Goal: Task Accomplishment & Management: Use online tool/utility

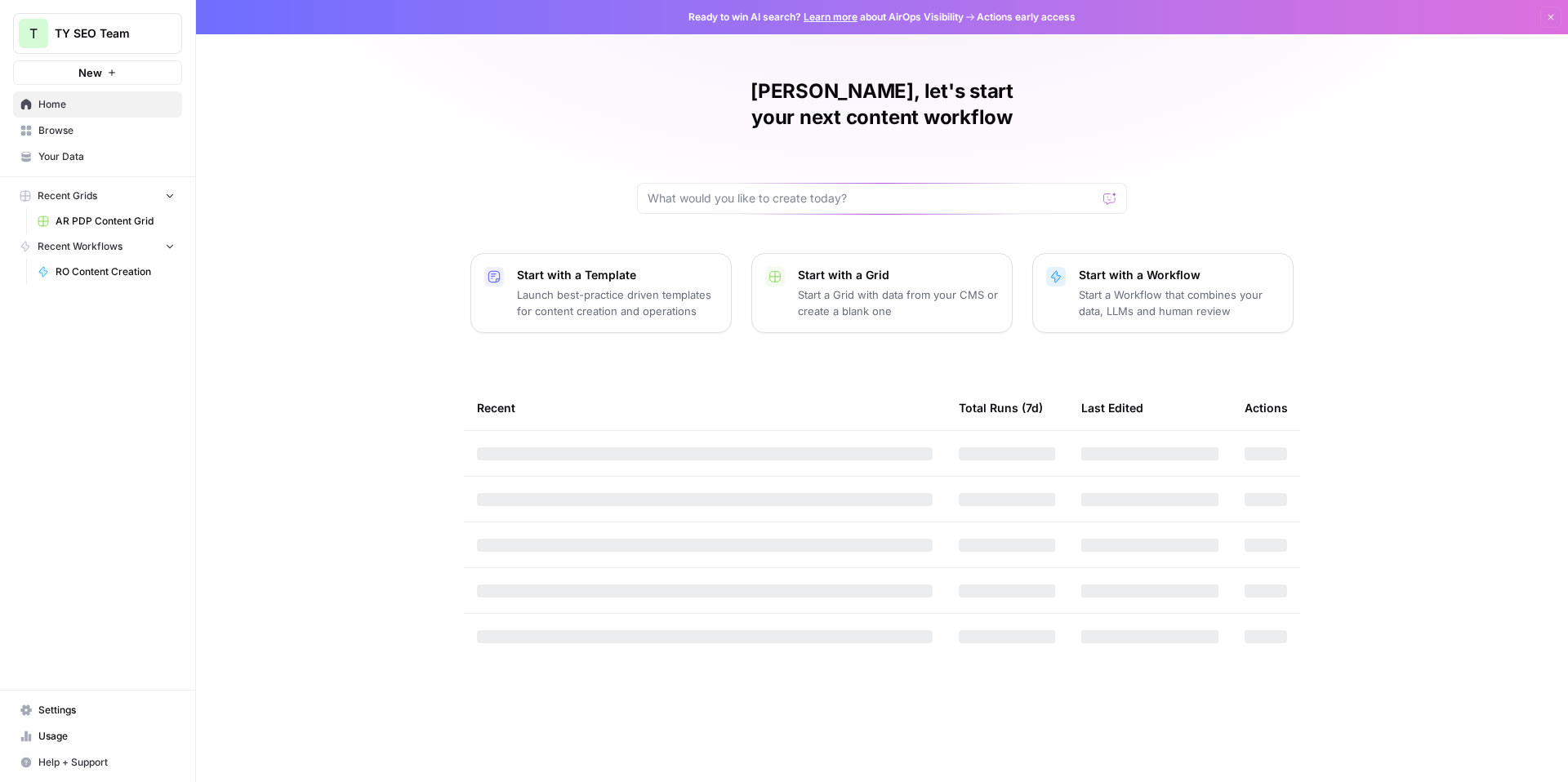
click at [101, 268] on span "RO Content Creation" at bounding box center [115, 272] width 119 height 15
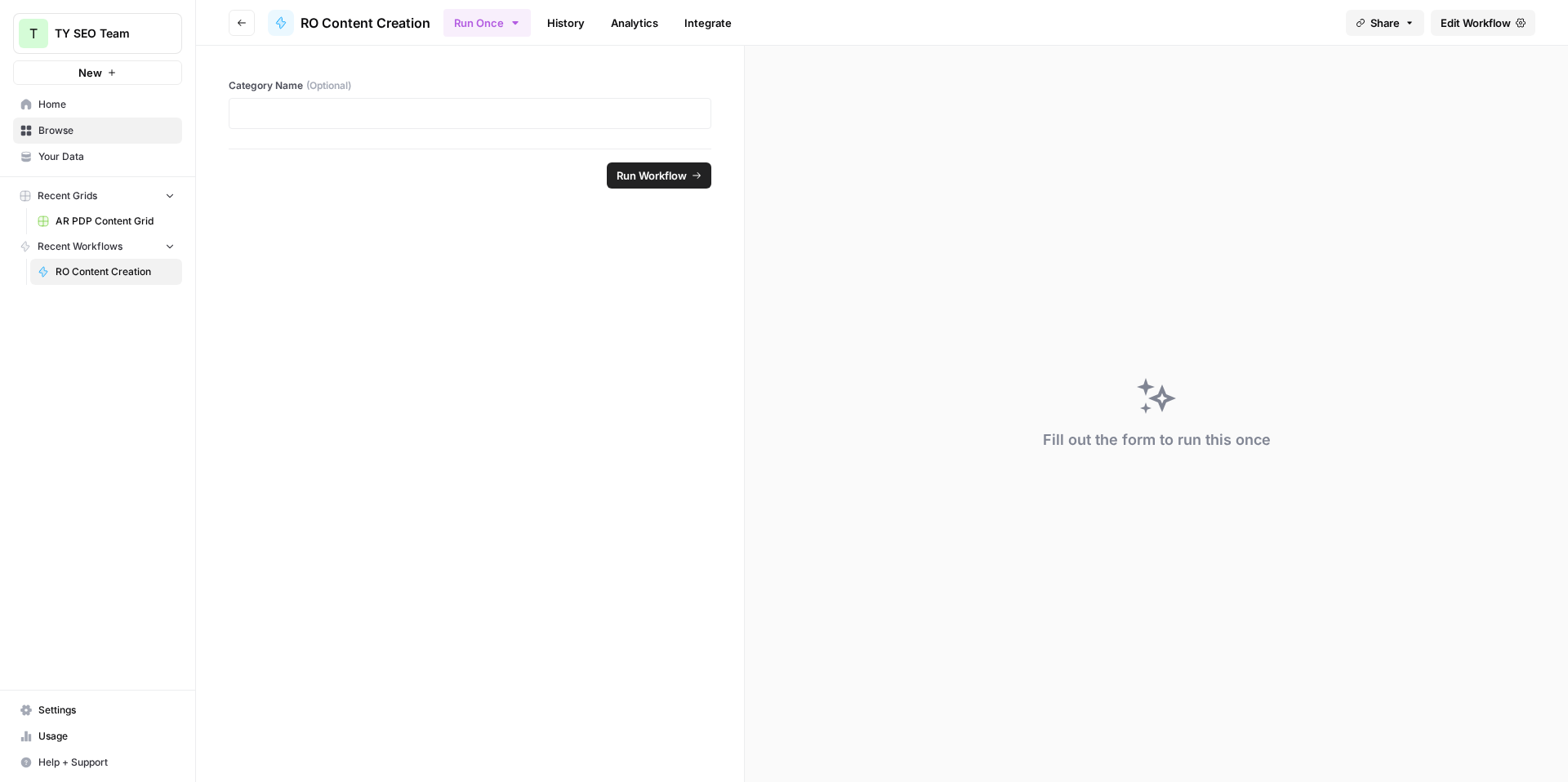
click at [108, 224] on span "AR PDP Content Grid" at bounding box center [115, 221] width 119 height 15
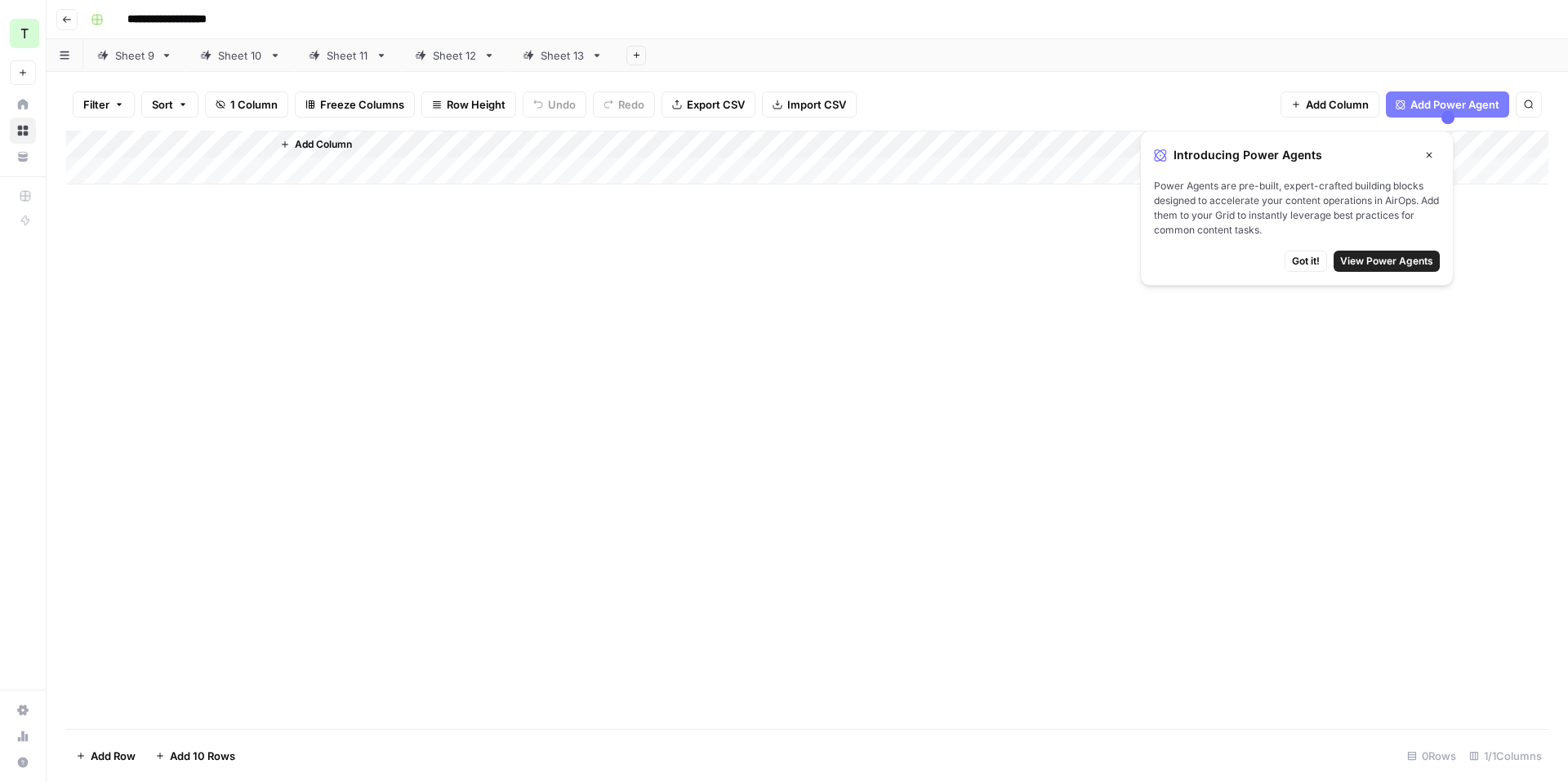
click at [64, 22] on icon "button" at bounding box center [67, 20] width 10 height 10
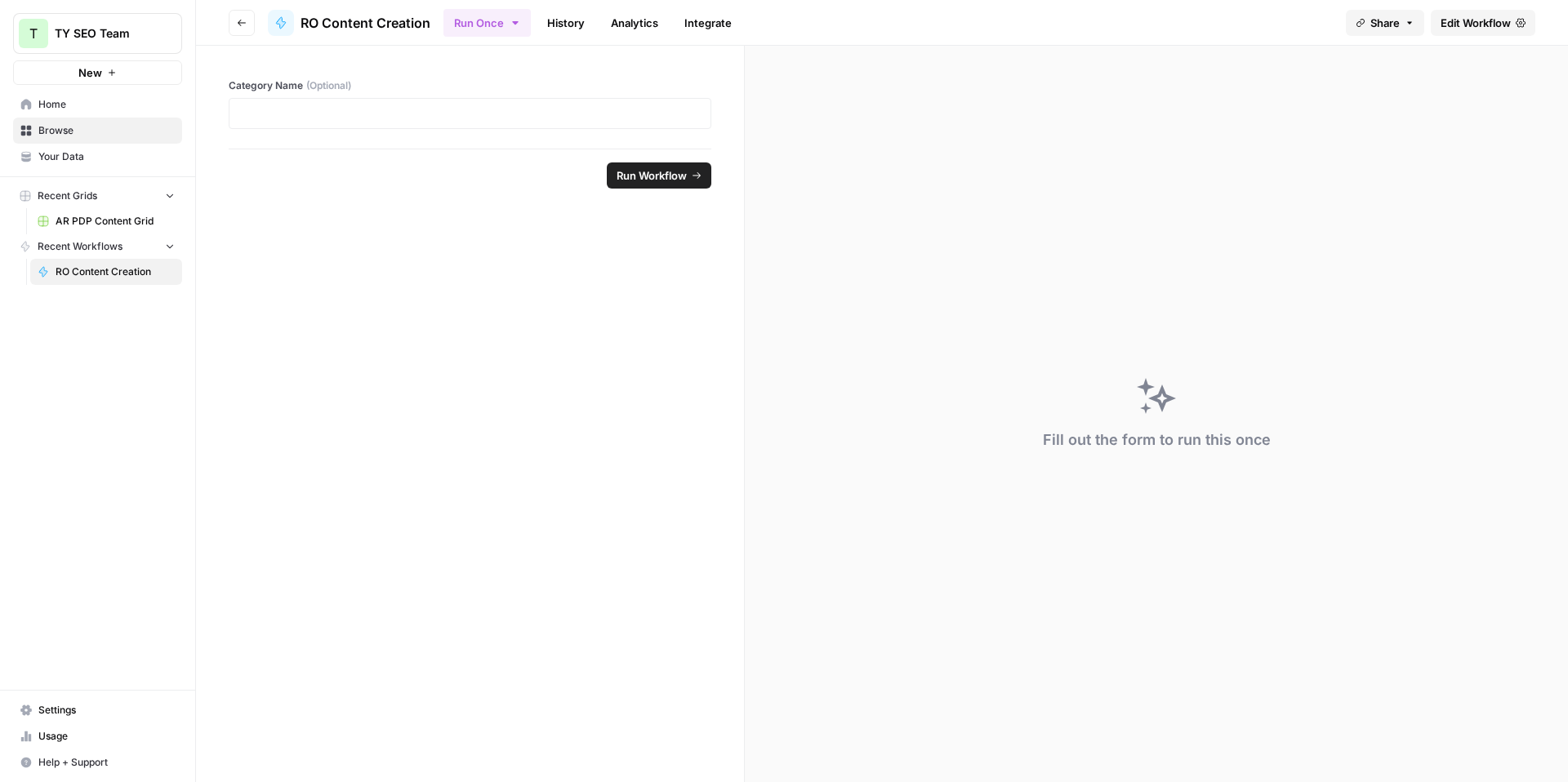
click at [65, 117] on link "Browse" at bounding box center [97, 130] width 169 height 26
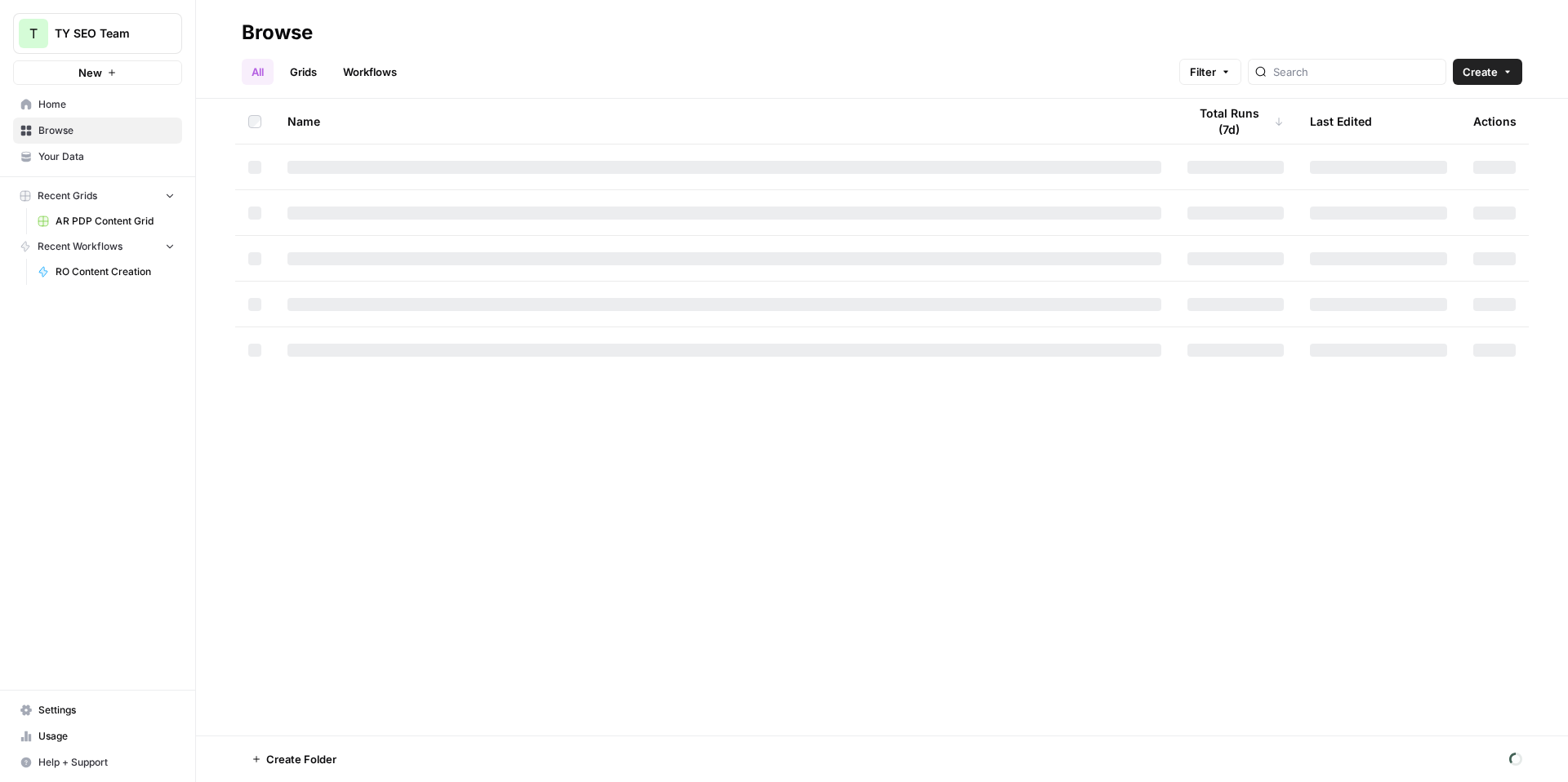
click at [67, 112] on link "Home" at bounding box center [97, 105] width 169 height 26
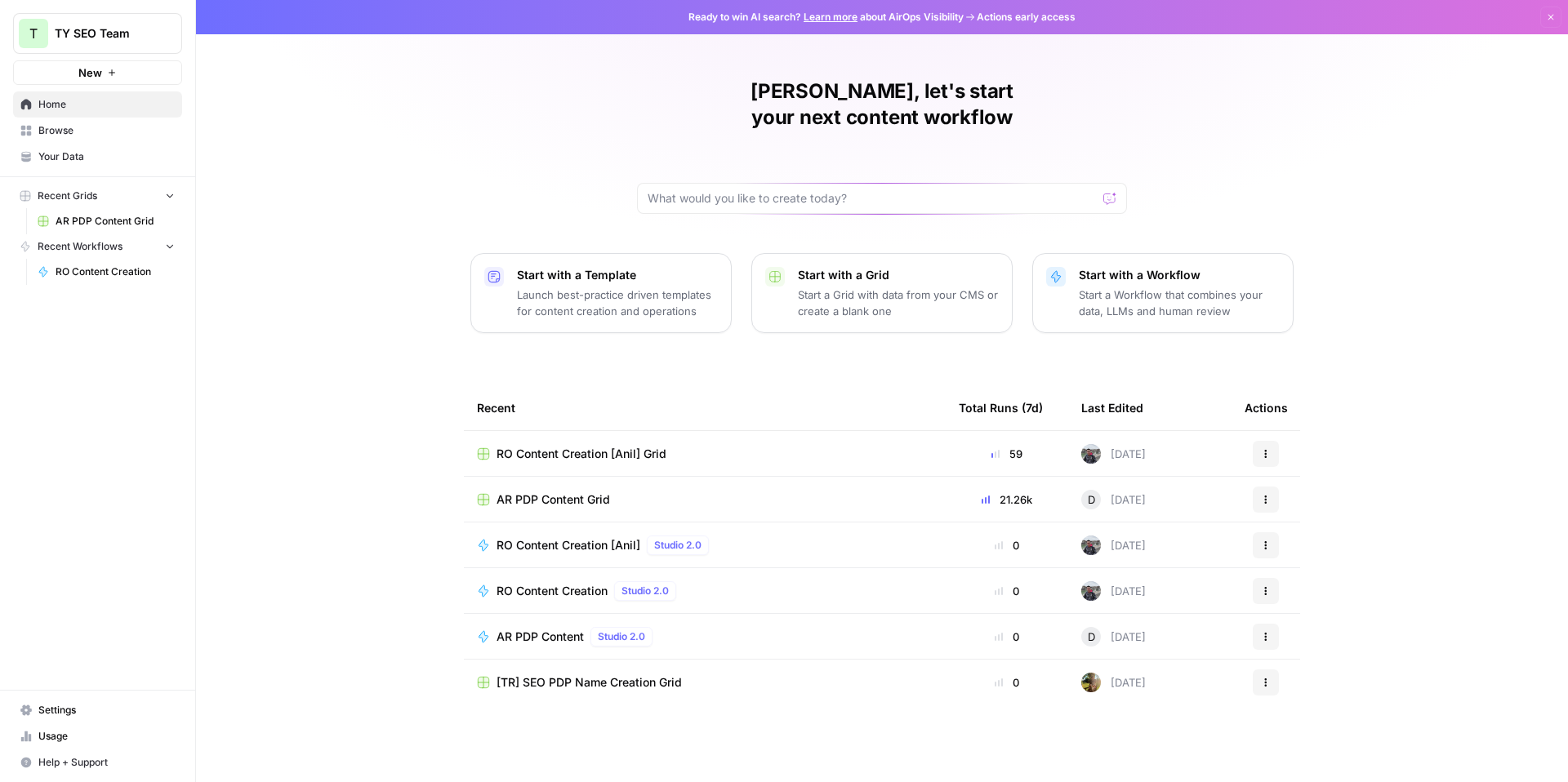
click at [584, 492] on span "AR PDP Content Grid" at bounding box center [553, 500] width 114 height 17
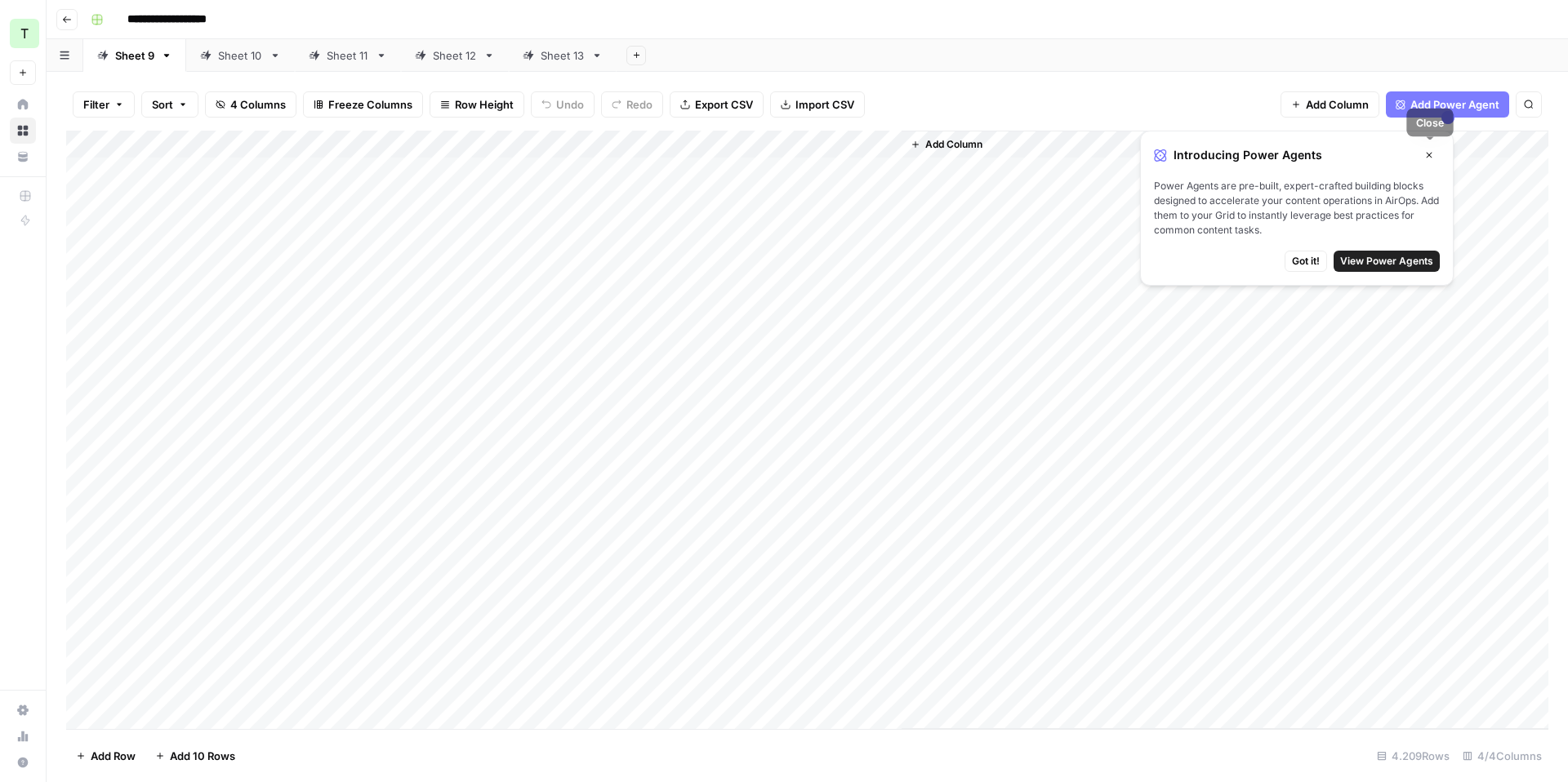
click at [1429, 146] on button "Close" at bounding box center [1430, 155] width 22 height 22
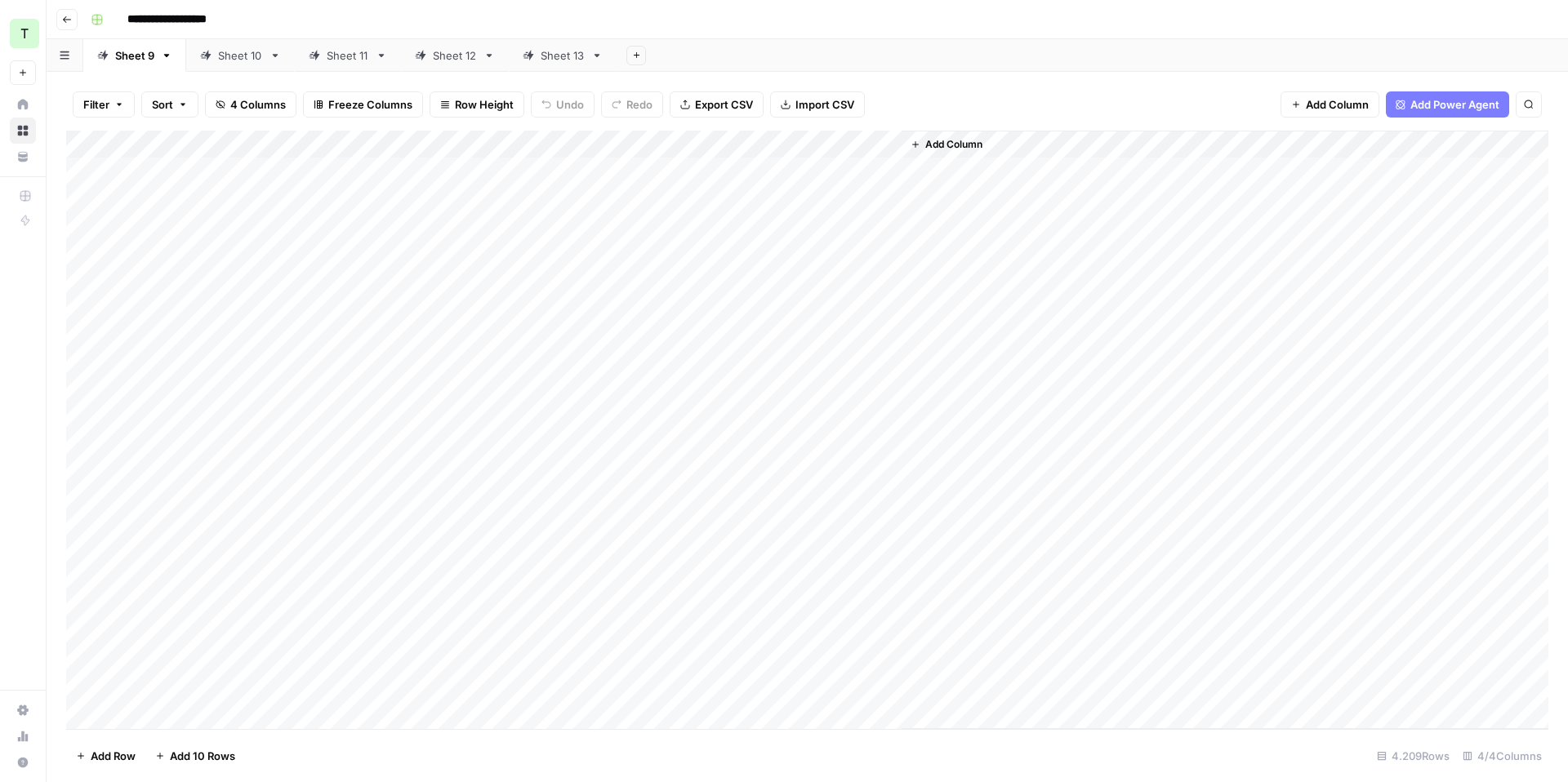
click at [536, 195] on div "Add Column" at bounding box center [807, 430] width 1482 height 598
click at [815, 206] on div "Add Column" at bounding box center [807, 430] width 1482 height 598
click at [889, 257] on div "Add Column" at bounding box center [807, 430] width 1482 height 598
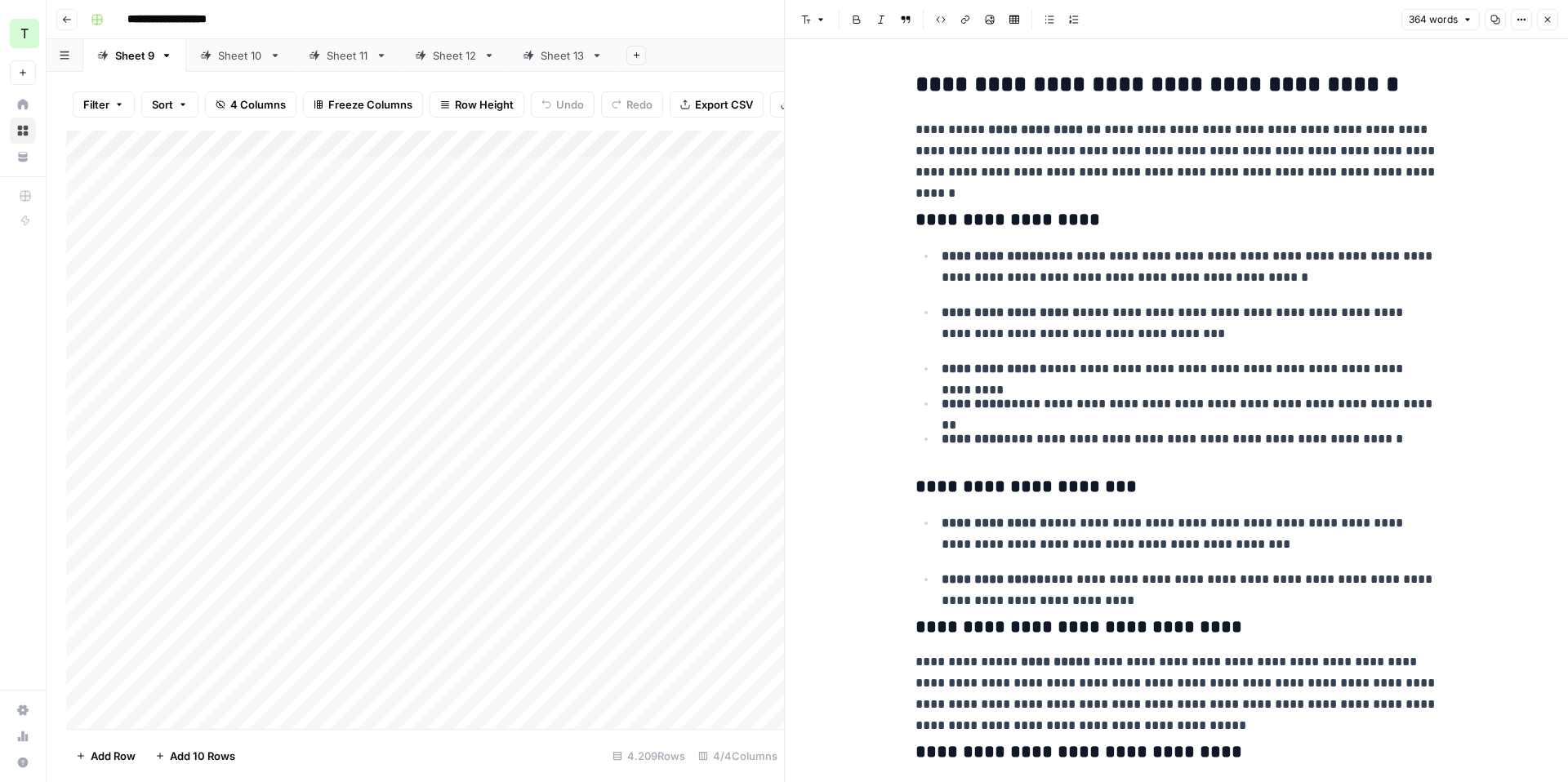
click at [399, 267] on div "Add Column" at bounding box center [425, 430] width 718 height 598
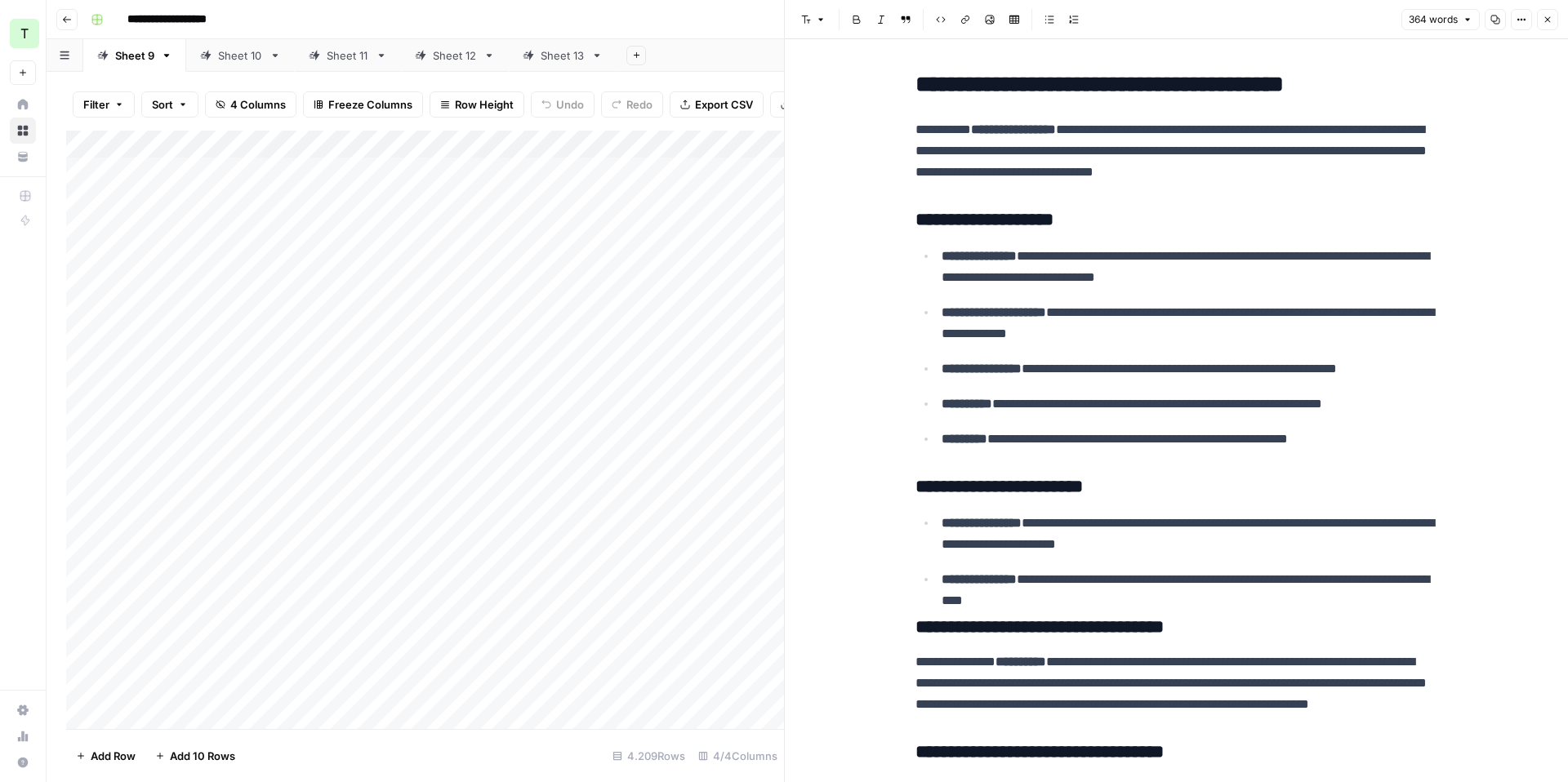
click at [1545, 21] on icon "button" at bounding box center [1547, 20] width 10 height 10
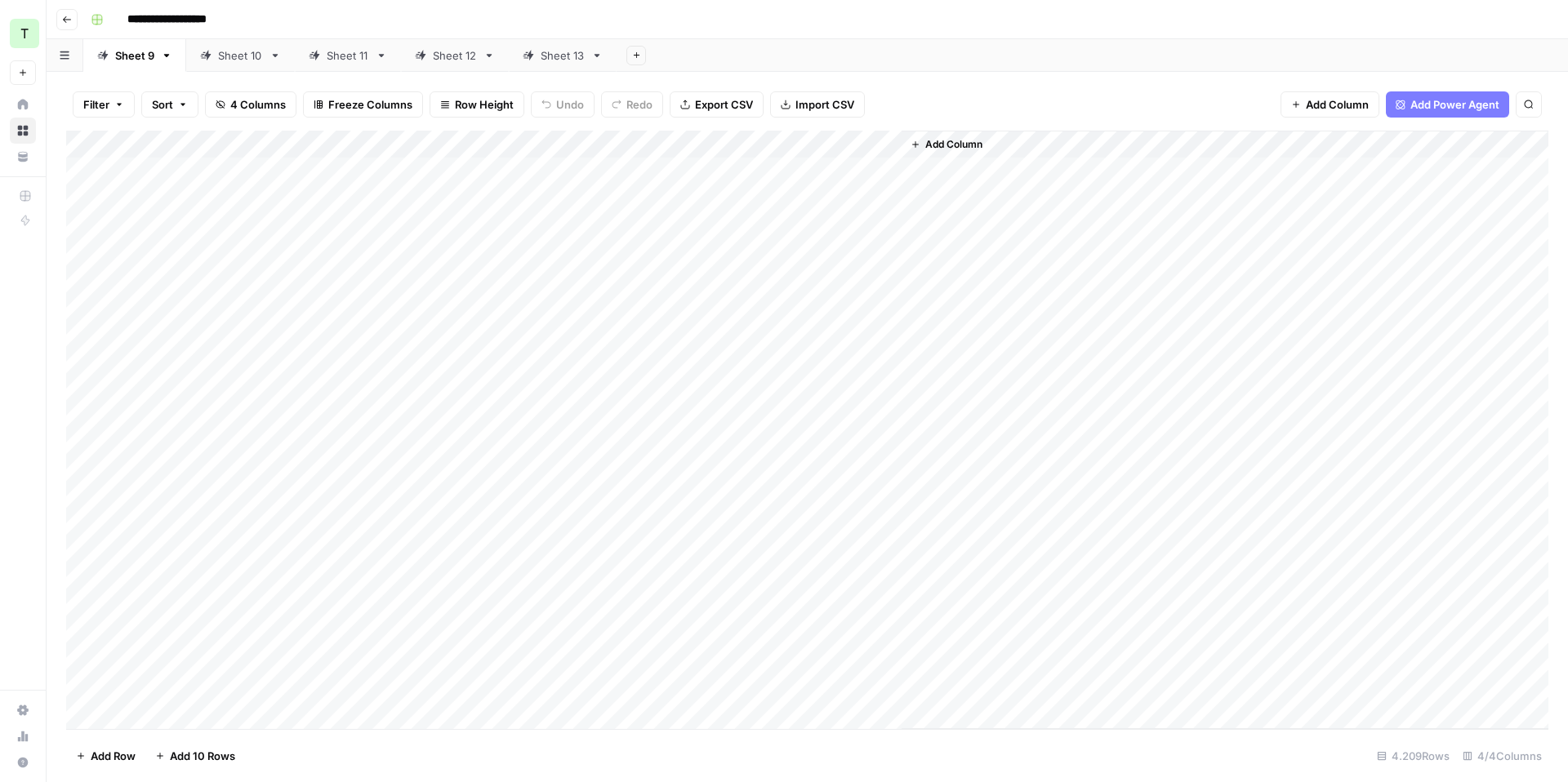
click at [138, 17] on input "**********" at bounding box center [186, 20] width 130 height 26
click at [68, 21] on icon "button" at bounding box center [67, 20] width 10 height 10
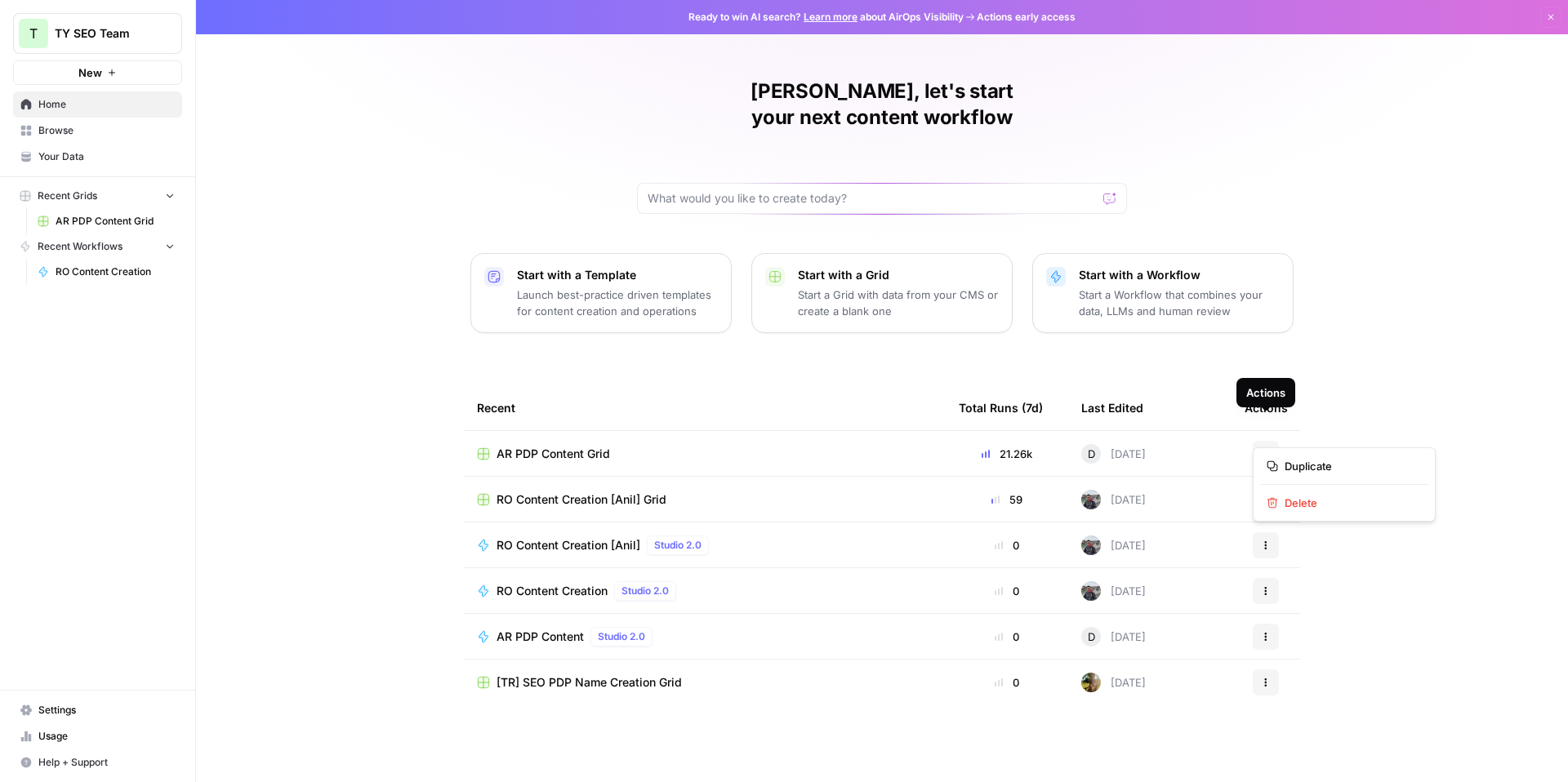
click at [1270, 449] on icon "button" at bounding box center [1266, 454] width 10 height 10
click at [852, 357] on div "[PERSON_NAME], let's start your next content workflow Start with a Template Lau…" at bounding box center [883, 391] width 1372 height 782
click at [545, 446] on span "AR PDP Content Grid" at bounding box center [553, 454] width 114 height 17
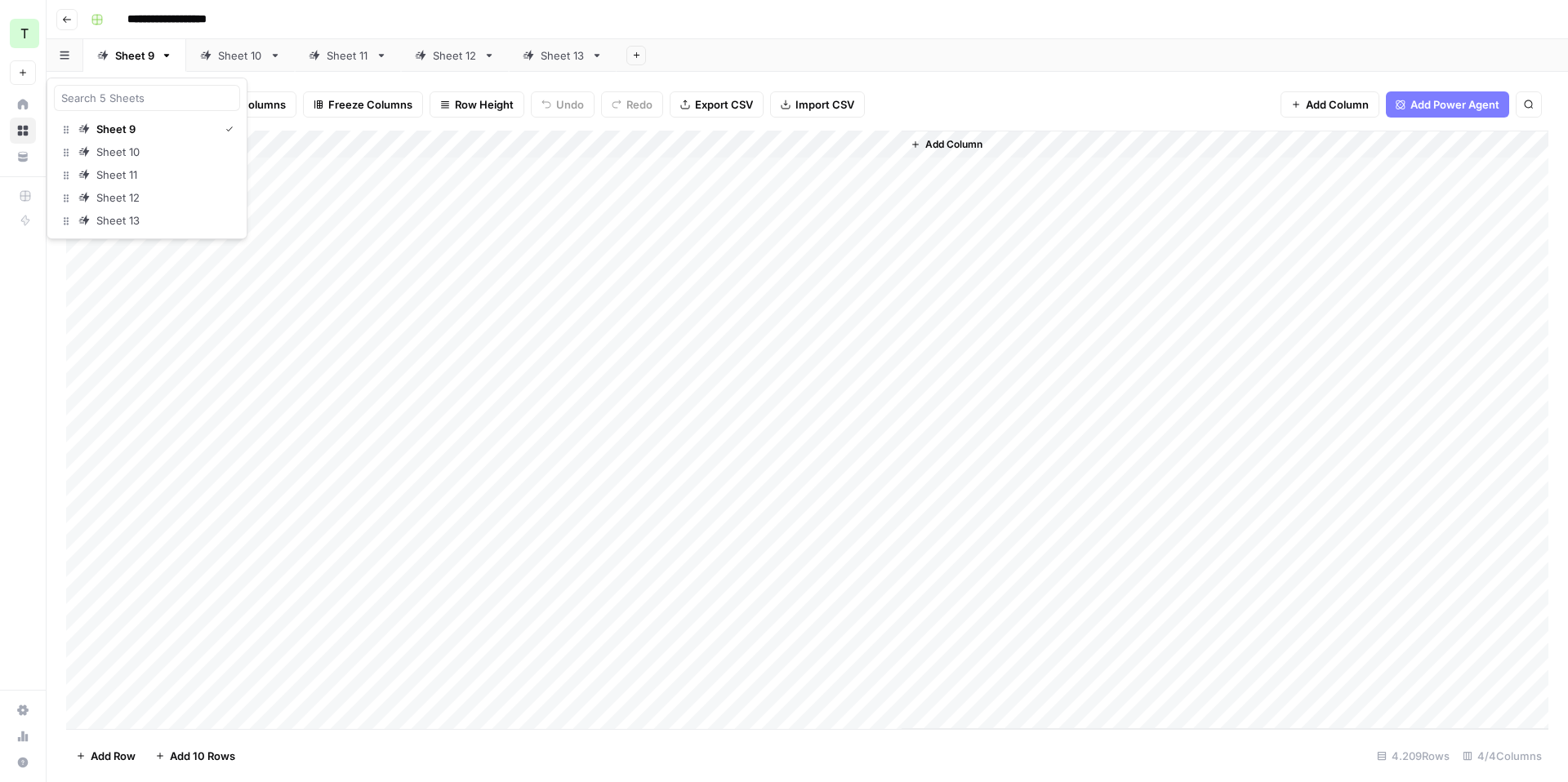
click at [64, 60] on button "button" at bounding box center [64, 55] width 37 height 32
click at [323, 24] on div "**********" at bounding box center [818, 20] width 1467 height 26
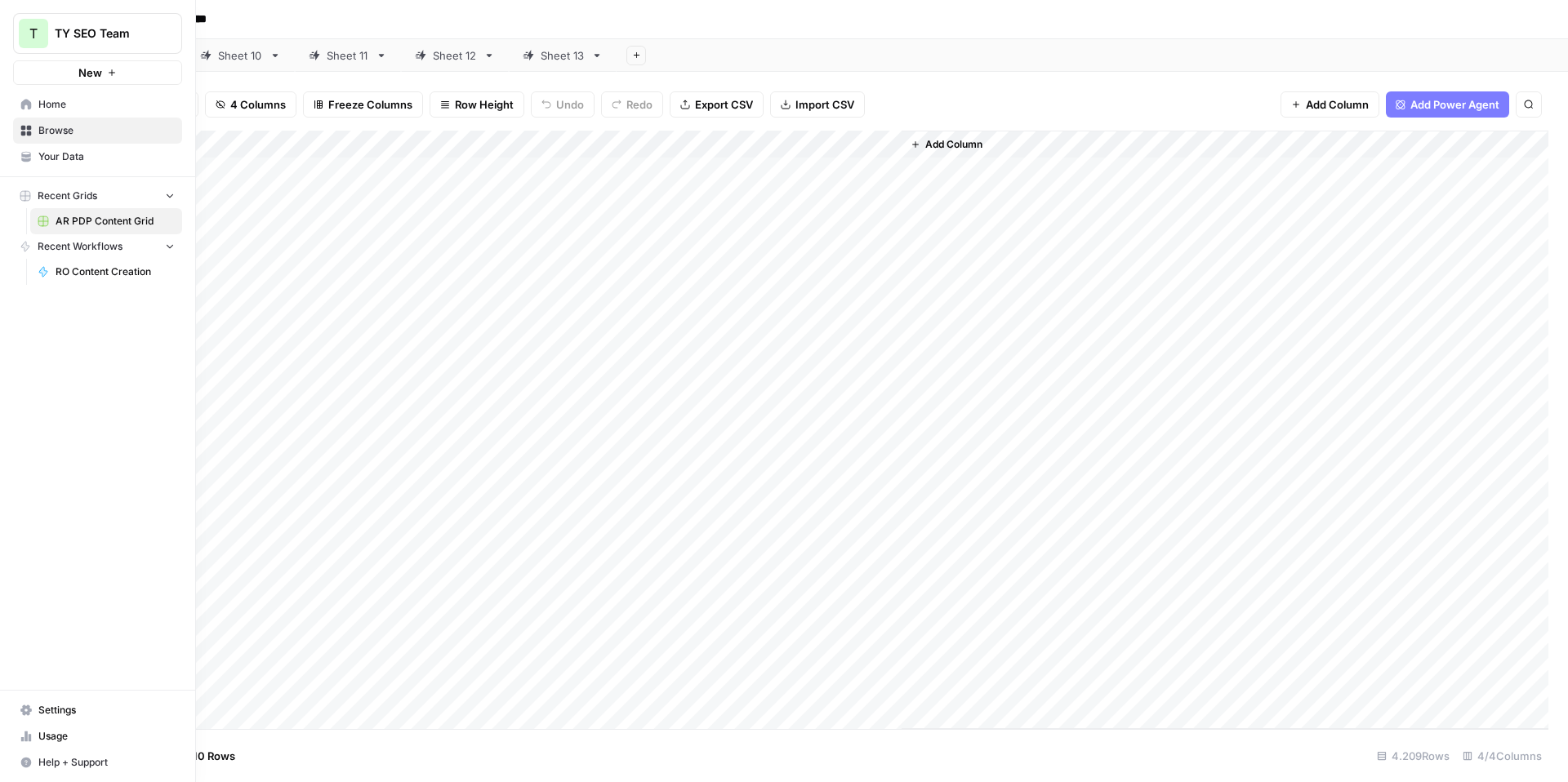
click at [44, 111] on span "Home" at bounding box center [107, 104] width 136 height 15
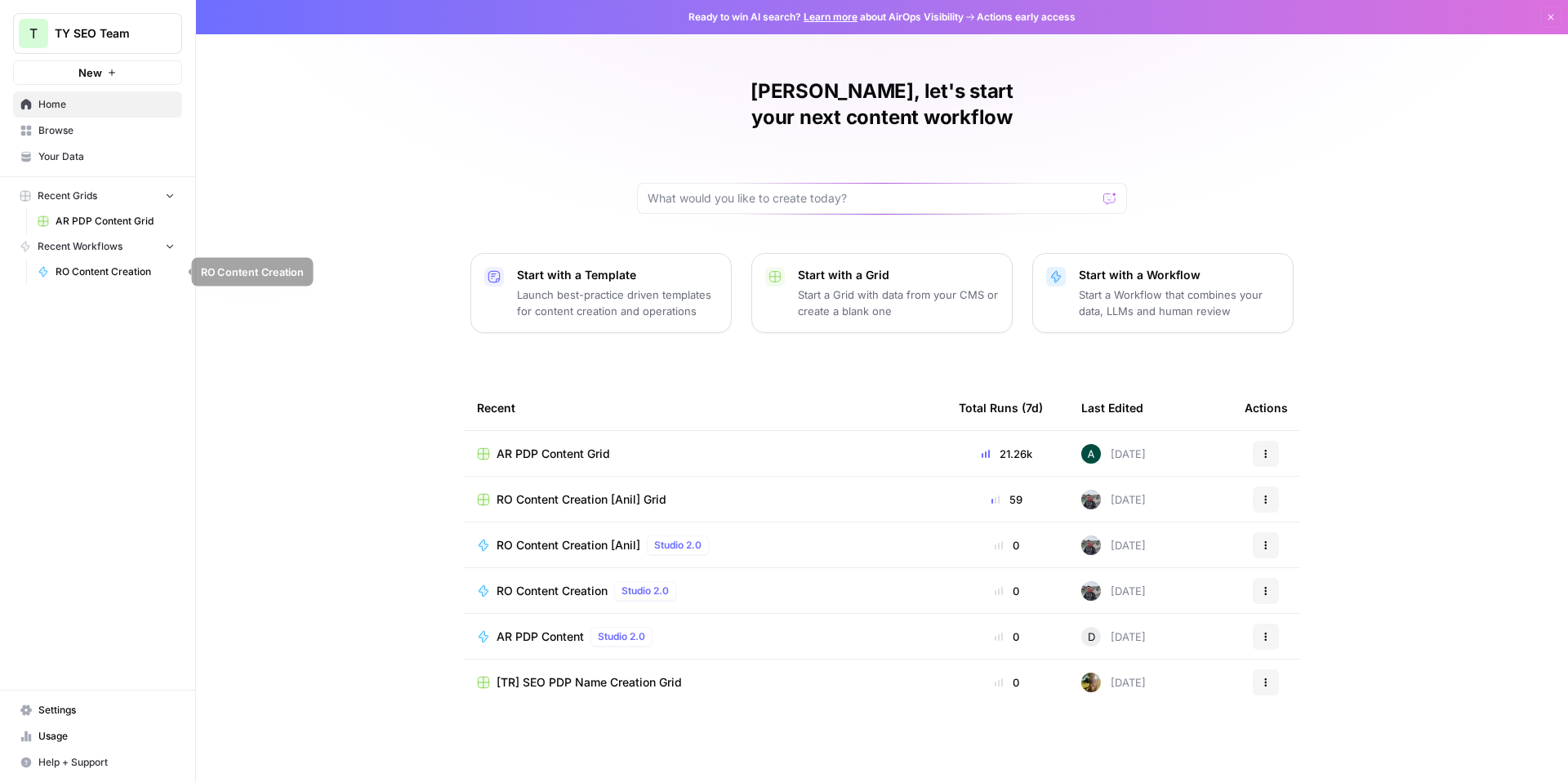
click at [86, 267] on span "RO Content Creation" at bounding box center [115, 272] width 119 height 15
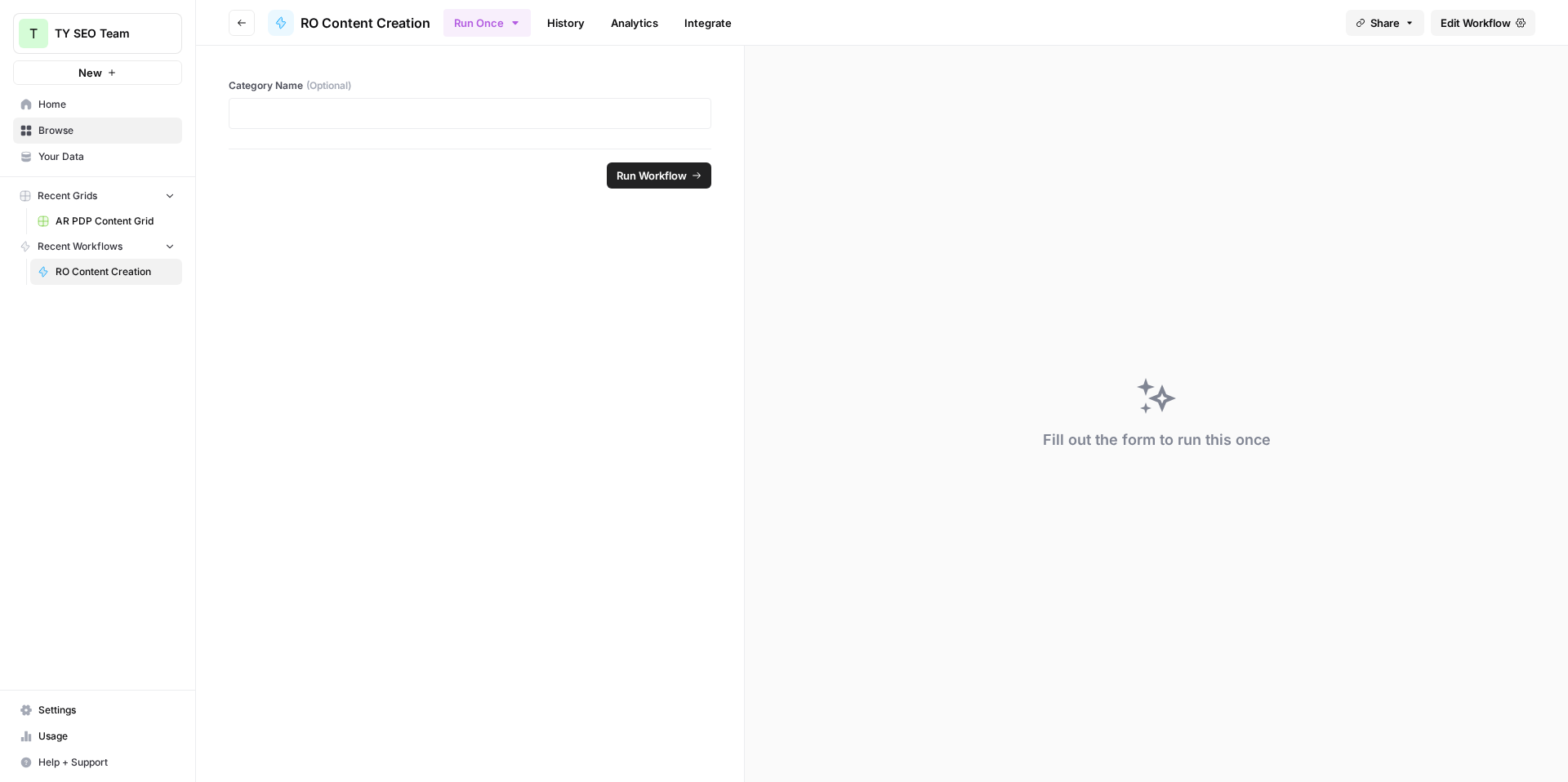
click at [560, 22] on link "History" at bounding box center [566, 23] width 57 height 26
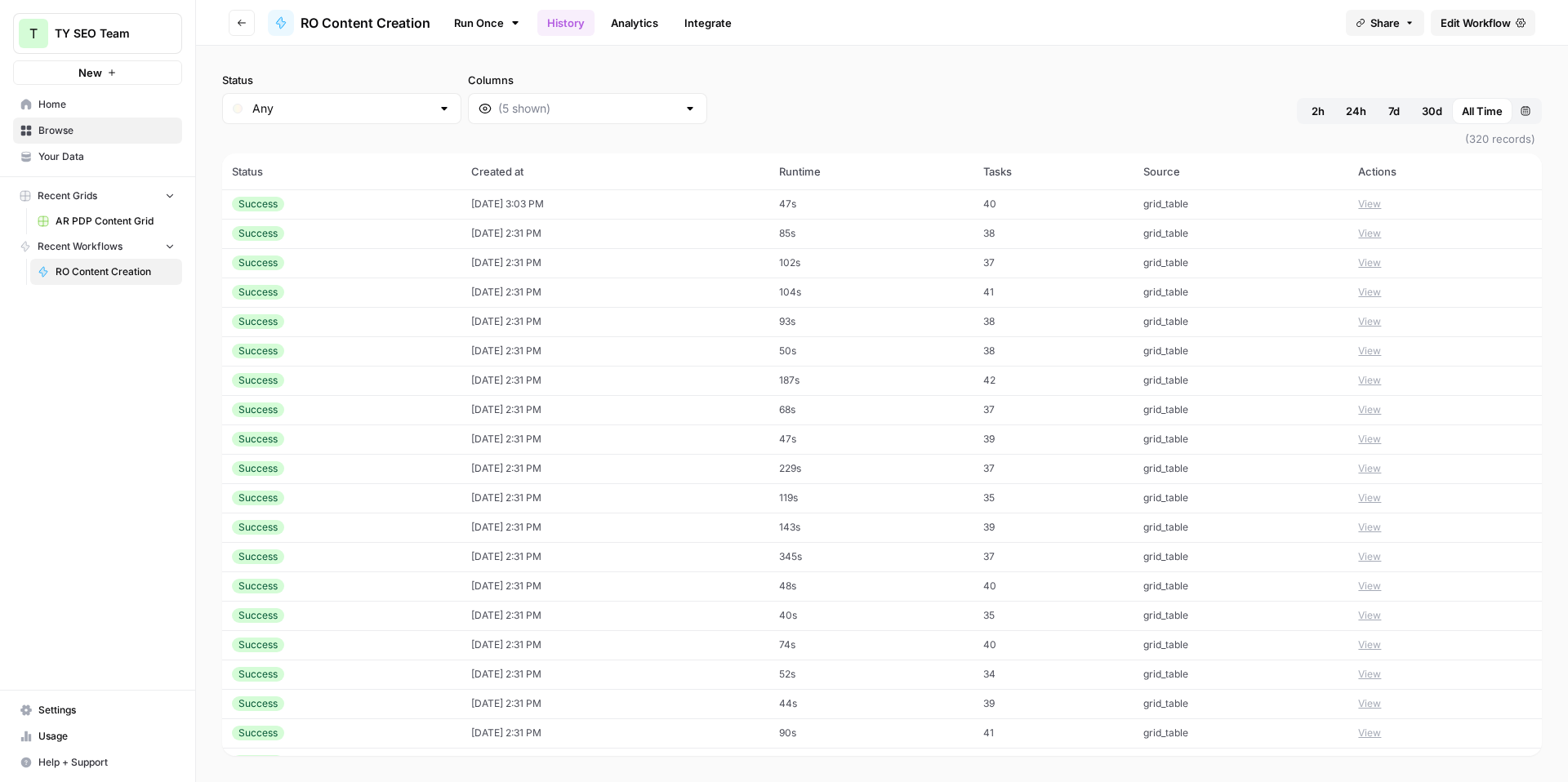
click at [626, 28] on link "Analytics" at bounding box center [635, 23] width 67 height 26
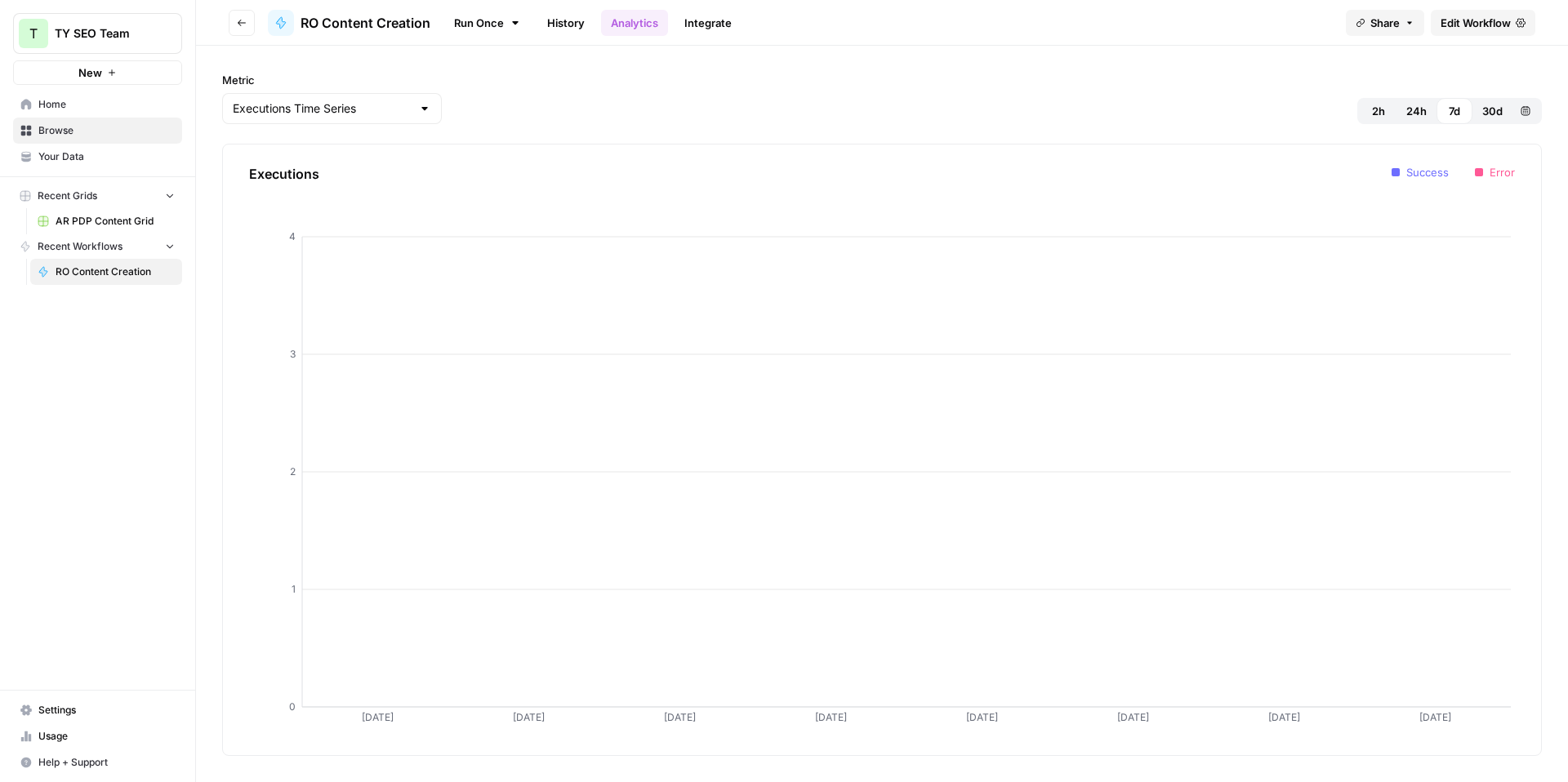
click at [705, 25] on link "Integrate" at bounding box center [708, 23] width 67 height 26
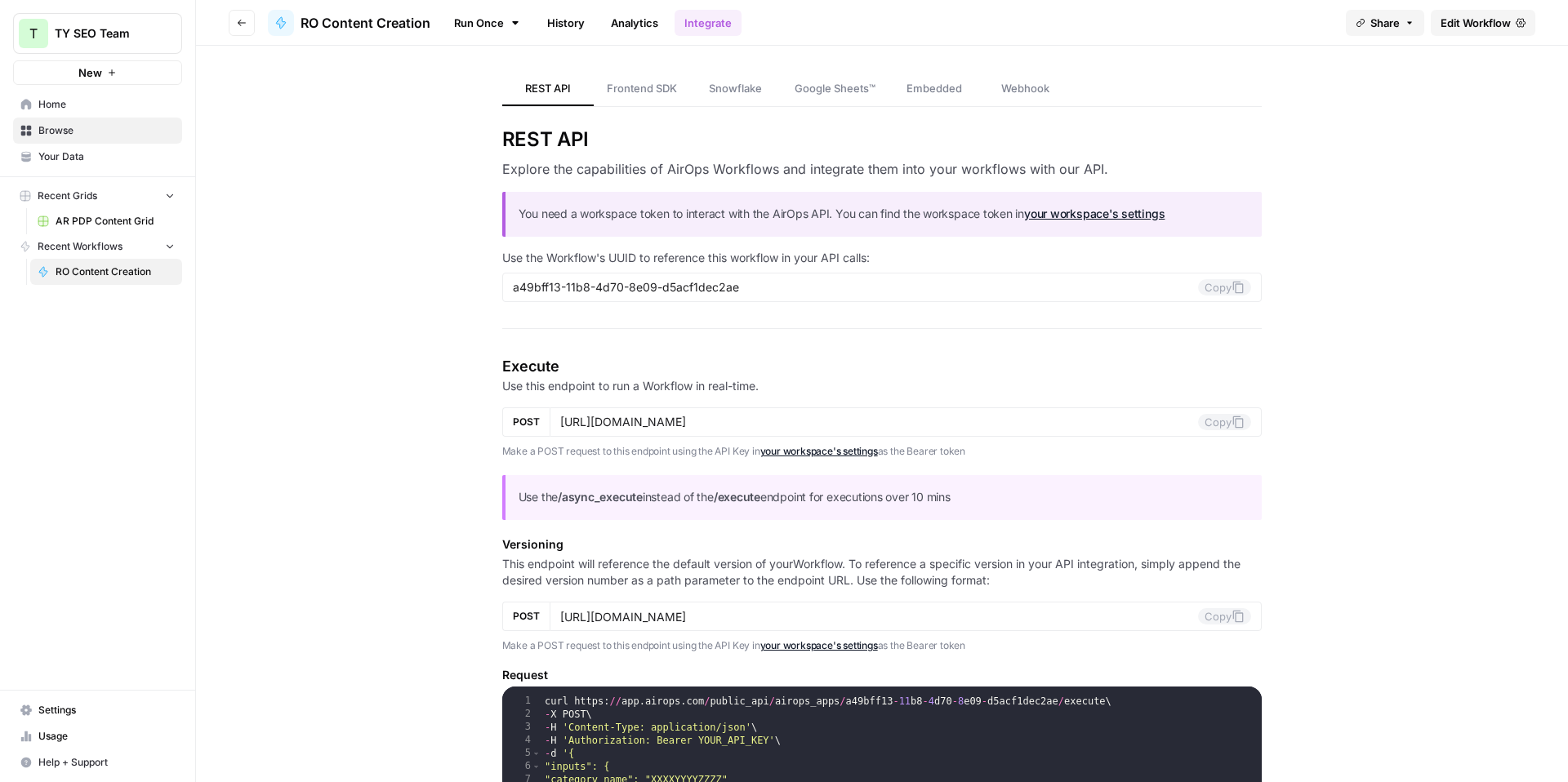
click at [368, 22] on span "RO Content Creation" at bounding box center [365, 23] width 130 height 20
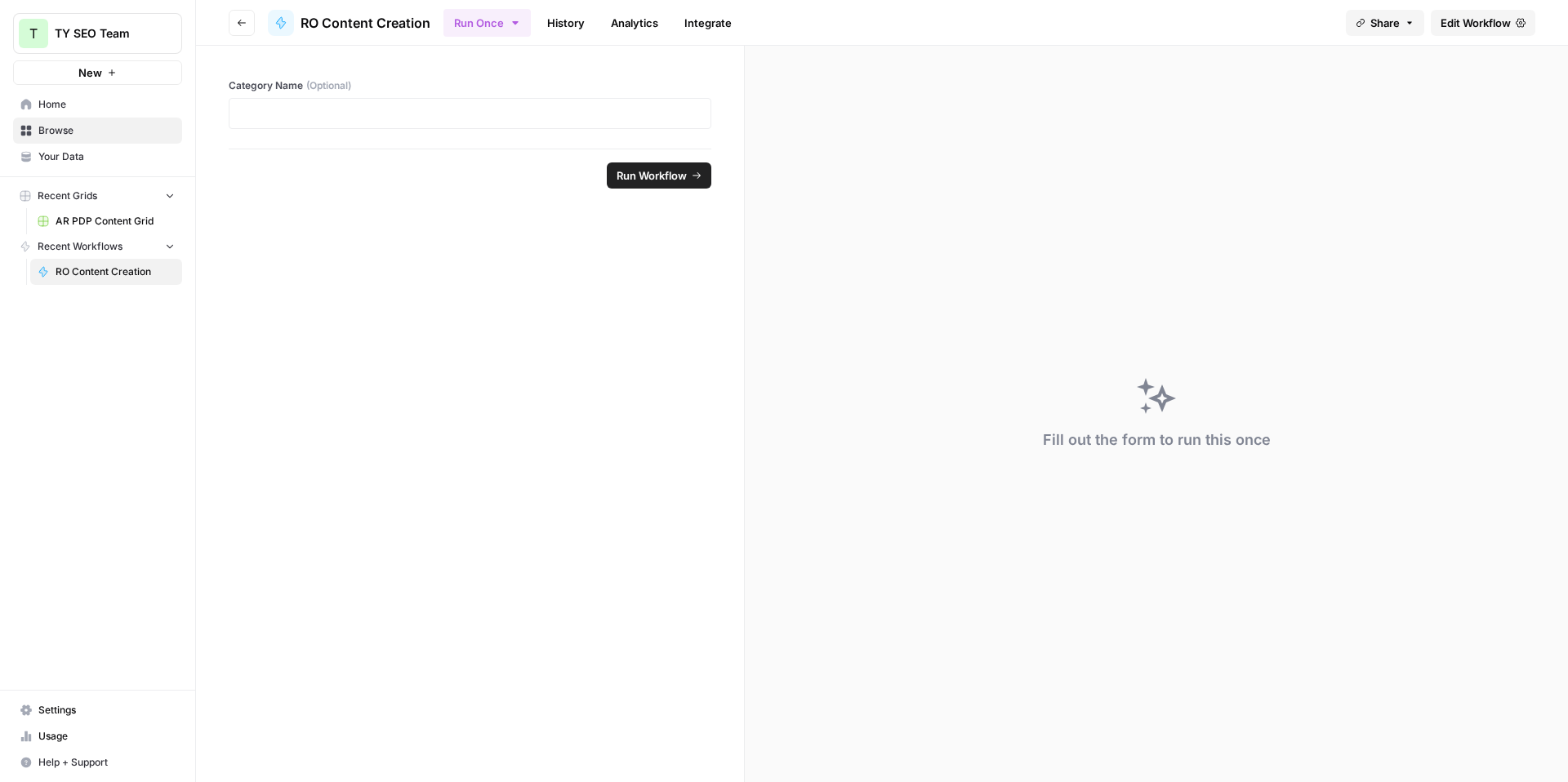
click at [1469, 22] on span "Edit Workflow" at bounding box center [1475, 23] width 70 height 17
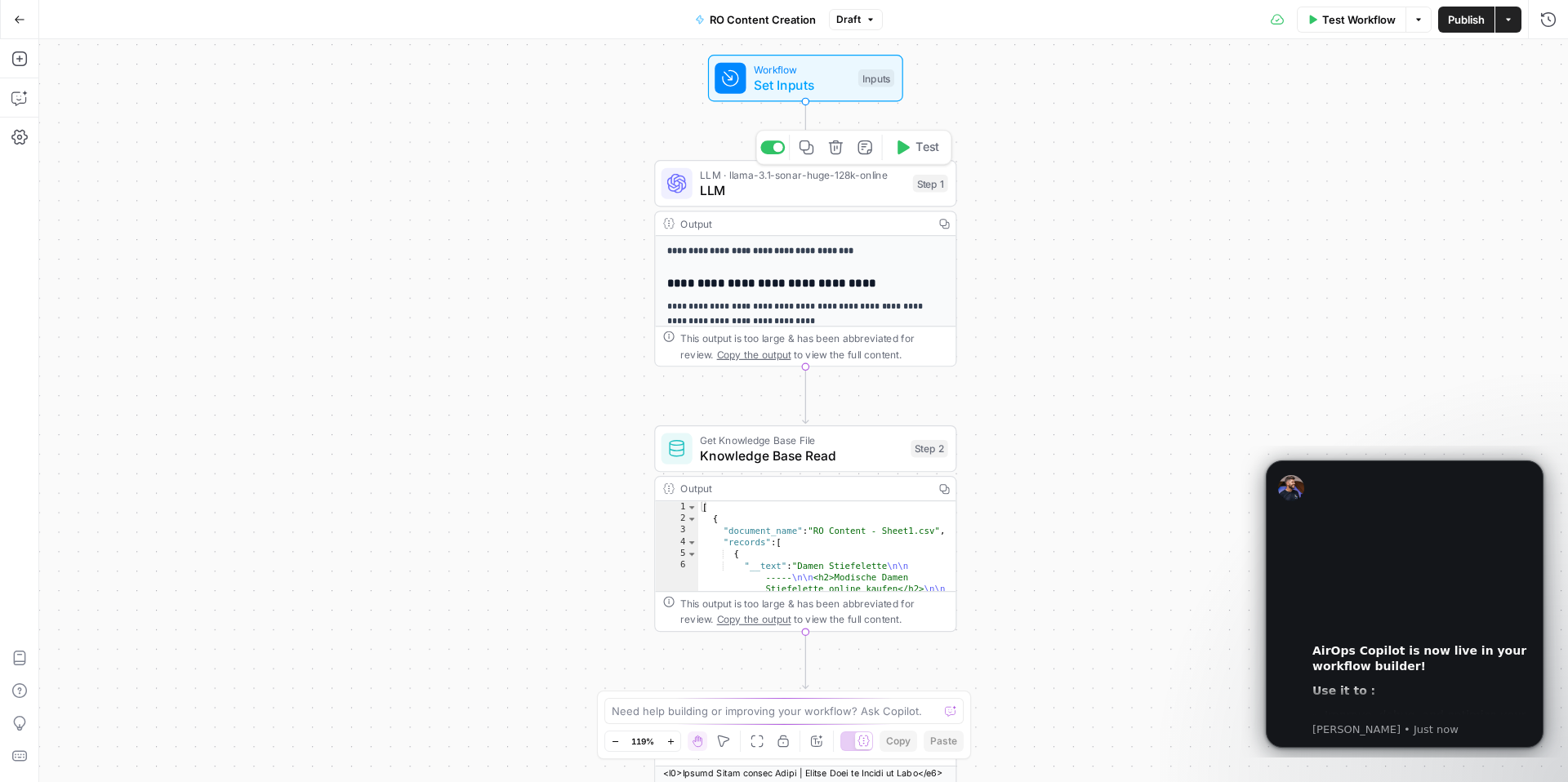
click at [767, 183] on span "LLM" at bounding box center [803, 191] width 205 height 20
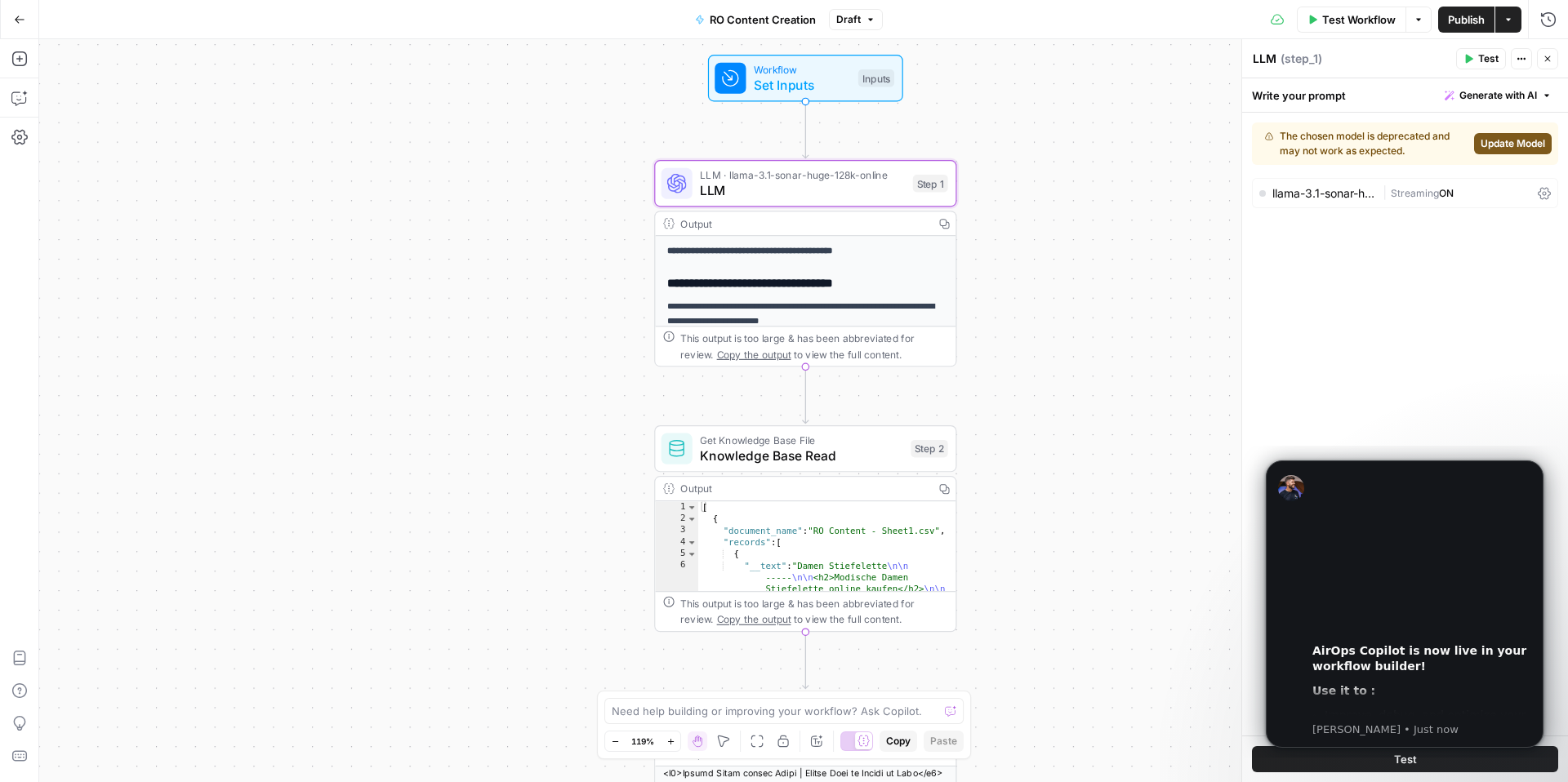
click at [793, 95] on div "Workflow Set Inputs Inputs Test Step" at bounding box center [806, 77] width 196 height 46
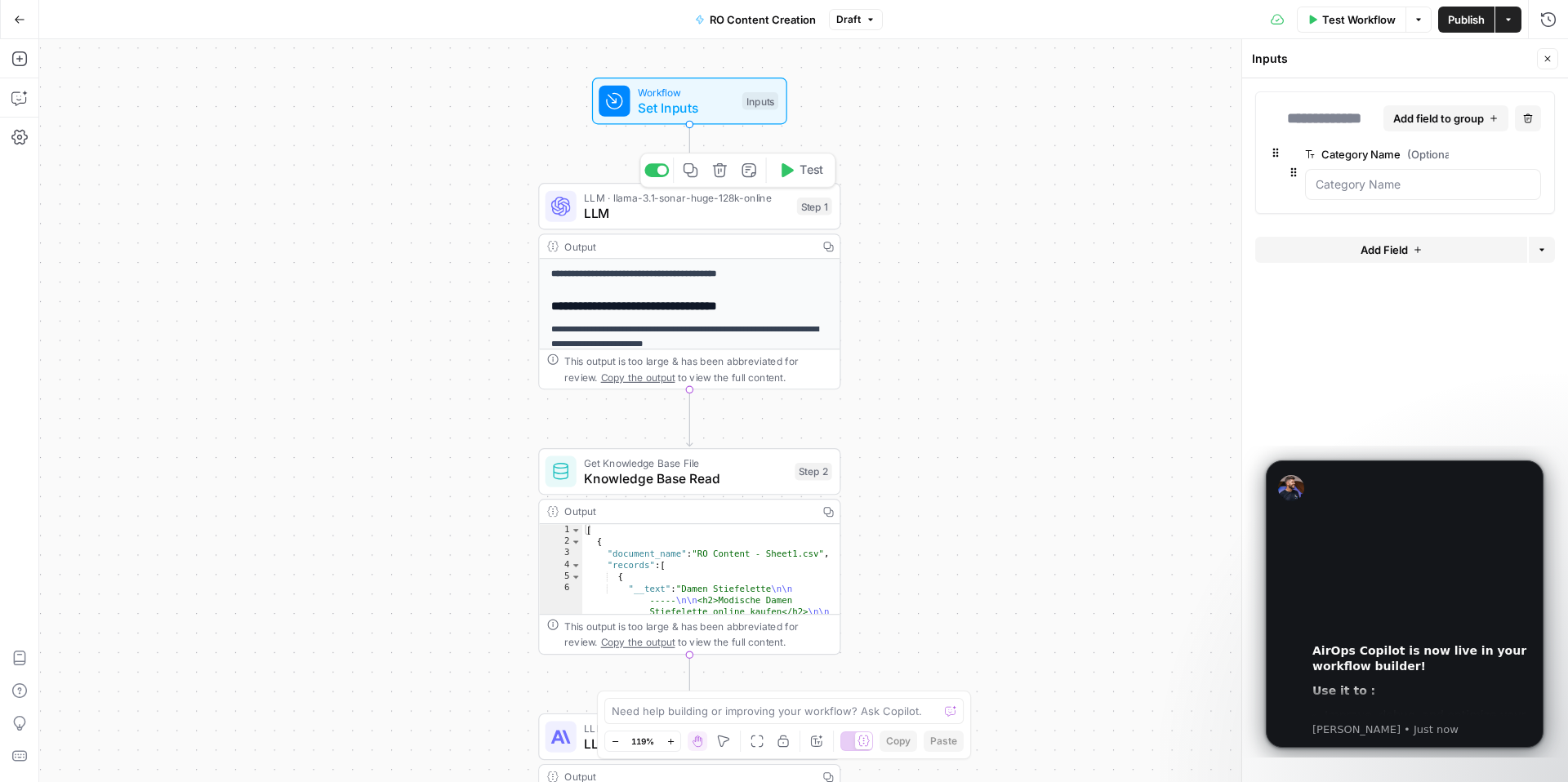
click at [667, 213] on span "LLM" at bounding box center [686, 213] width 205 height 20
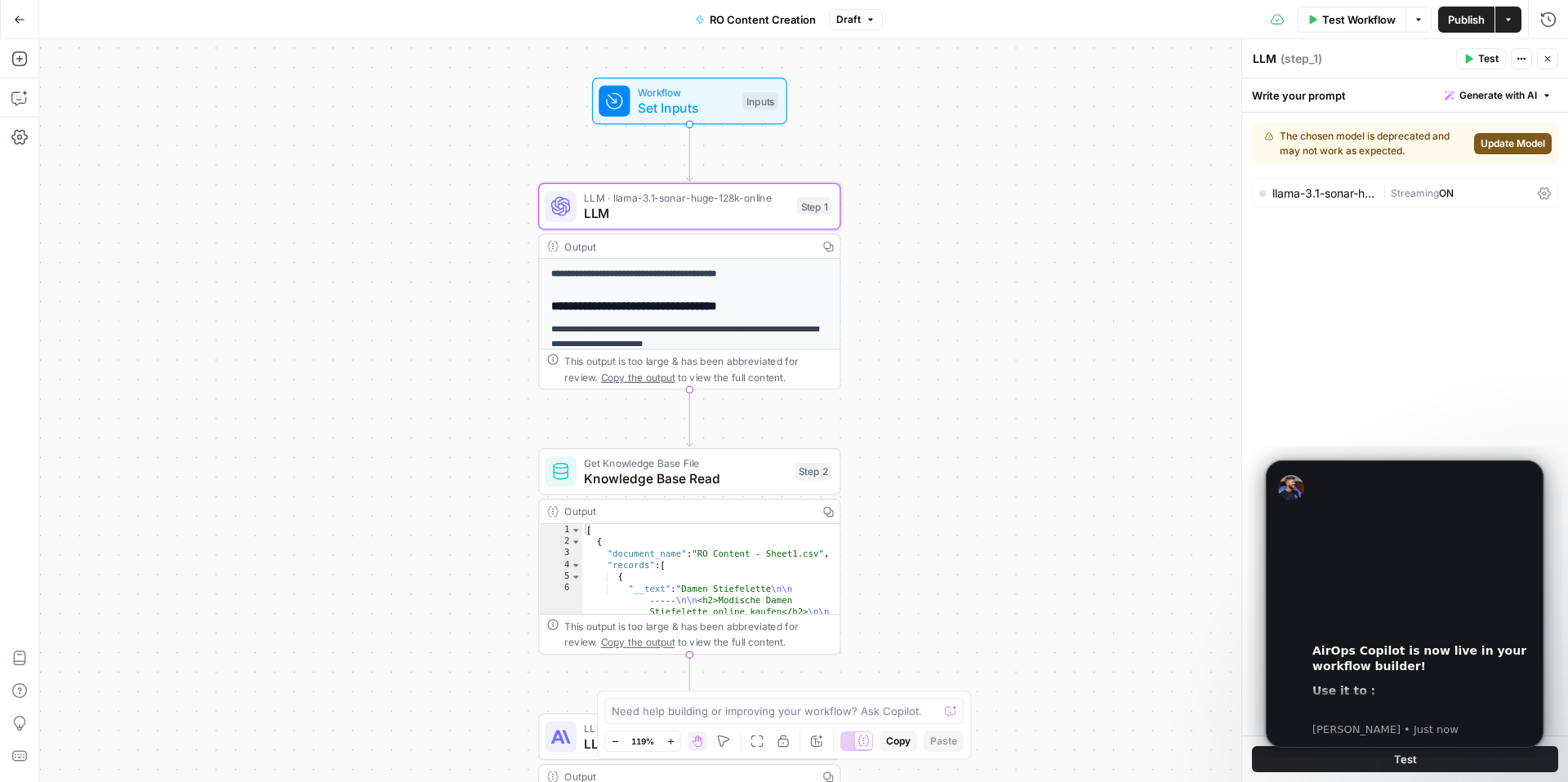
click at [706, 302] on h3 "**********" at bounding box center [689, 307] width 276 height 16
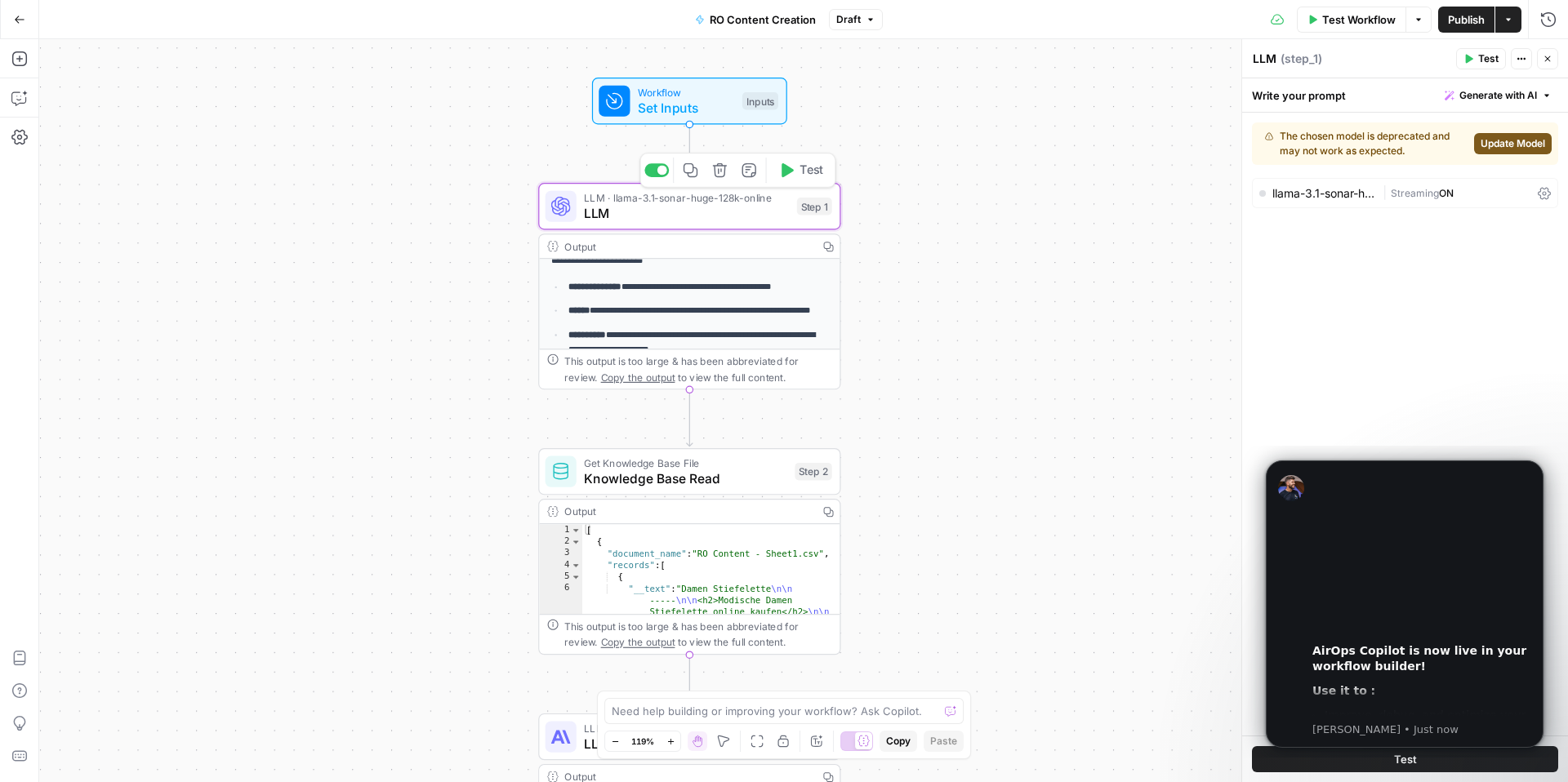
click at [699, 215] on span "LLM" at bounding box center [686, 213] width 205 height 20
click at [716, 219] on span "LLM" at bounding box center [686, 213] width 205 height 20
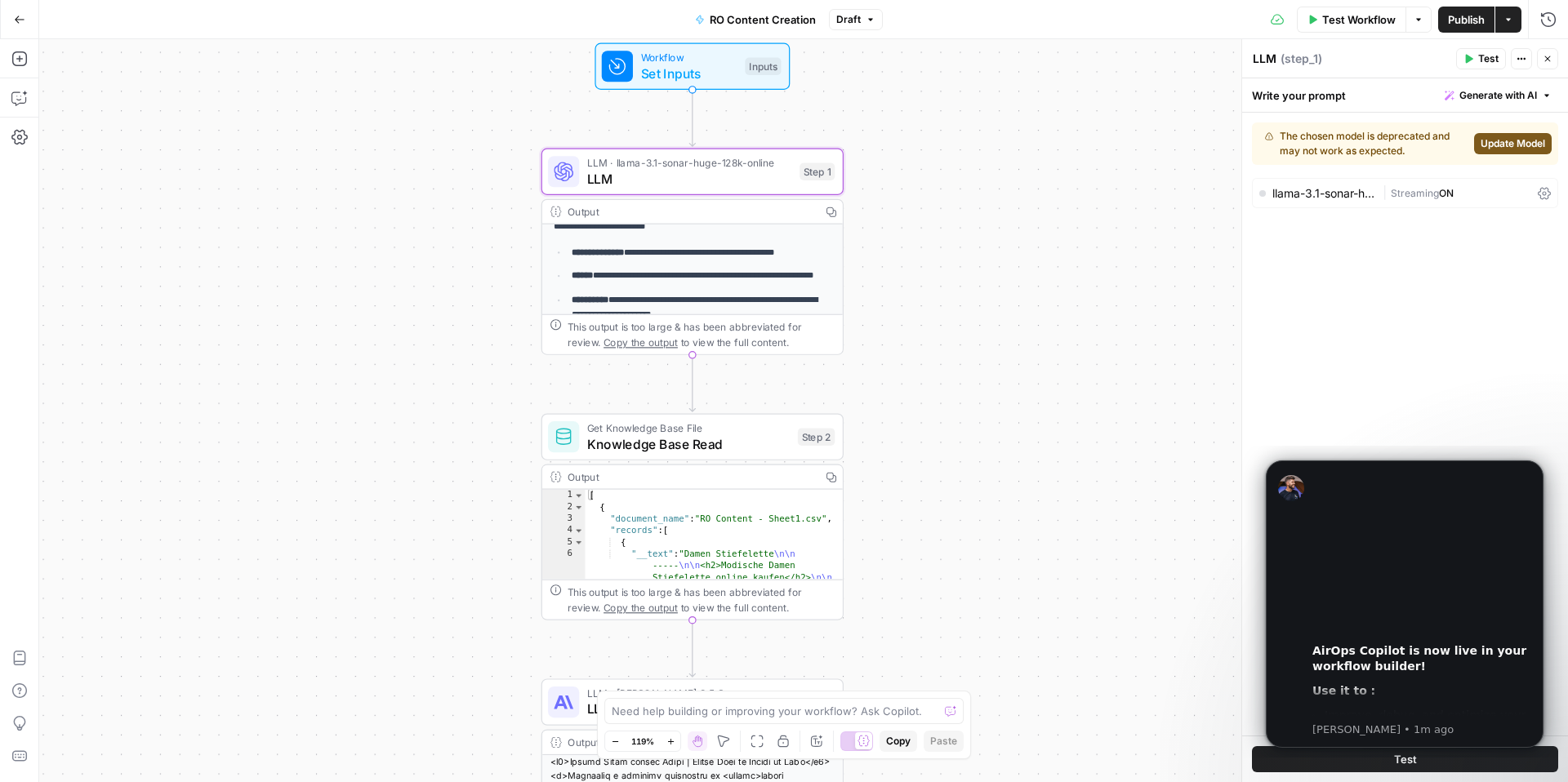
click at [738, 290] on ul "**********" at bounding box center [692, 320] width 276 height 153
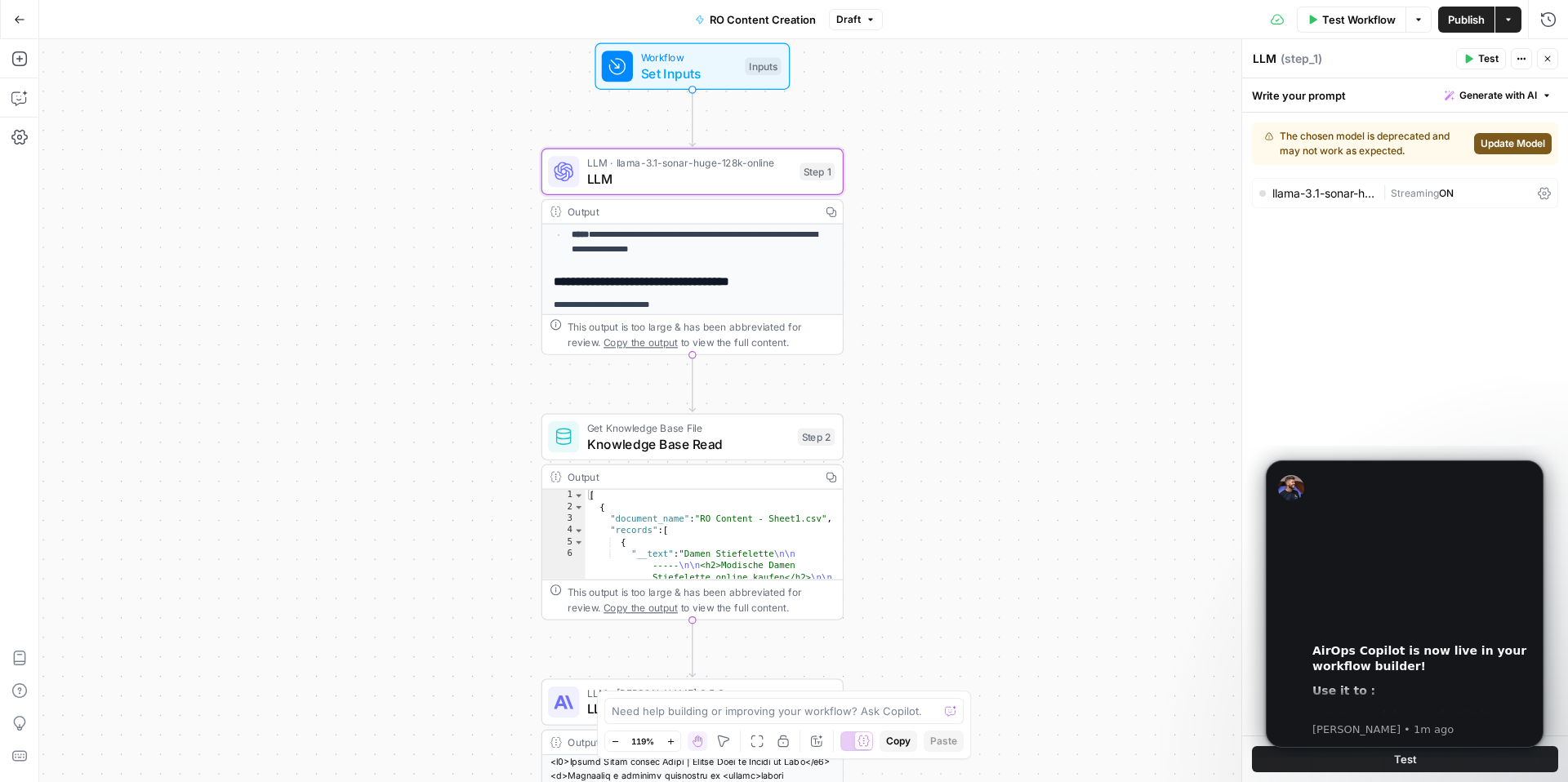
scroll to position [229, 0]
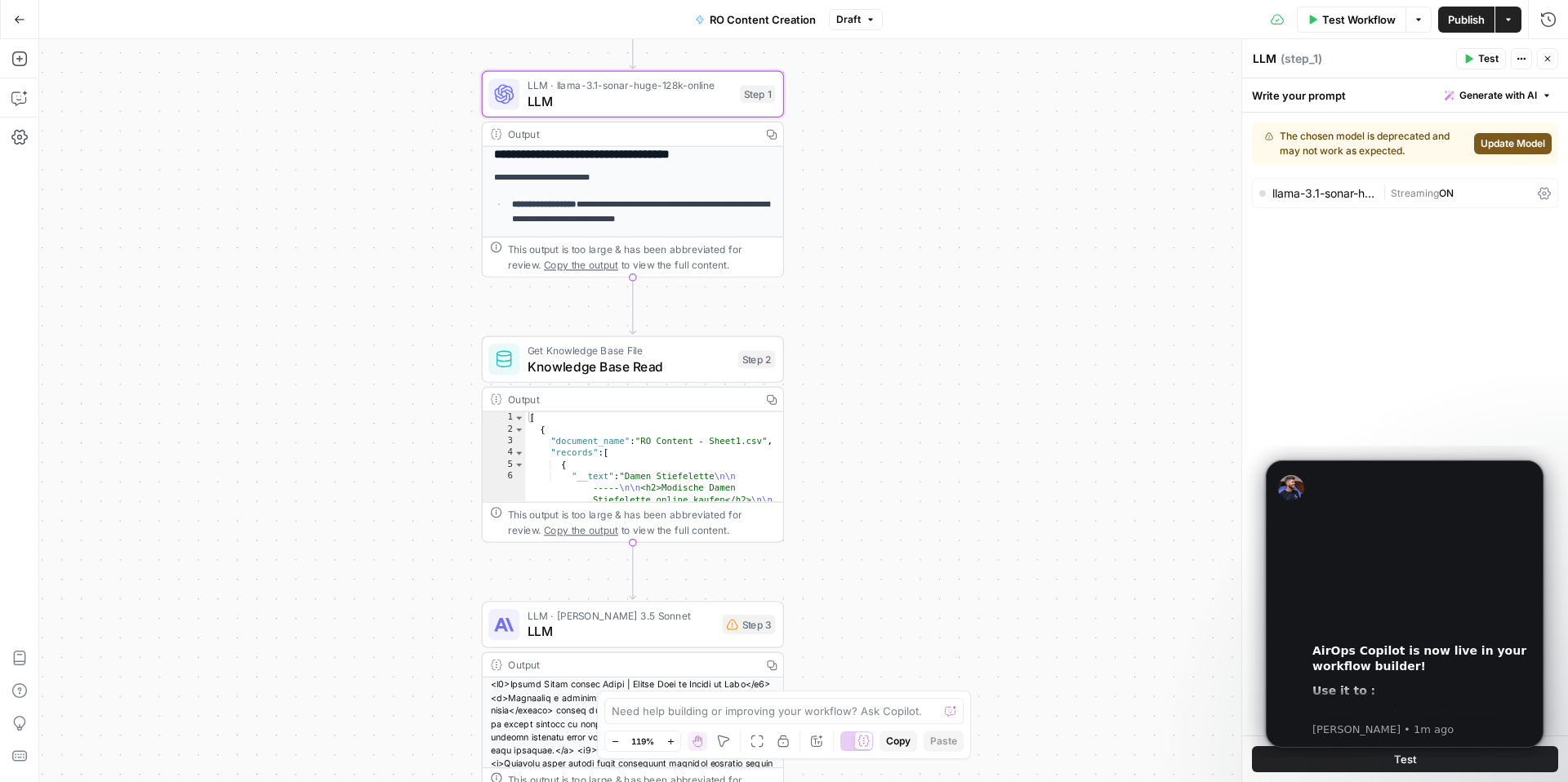
drag, startPoint x: 934, startPoint y: 403, endPoint x: 871, endPoint y: 320, distance: 104.2
click at [871, 320] on div "**********" at bounding box center [804, 411] width 1529 height 743
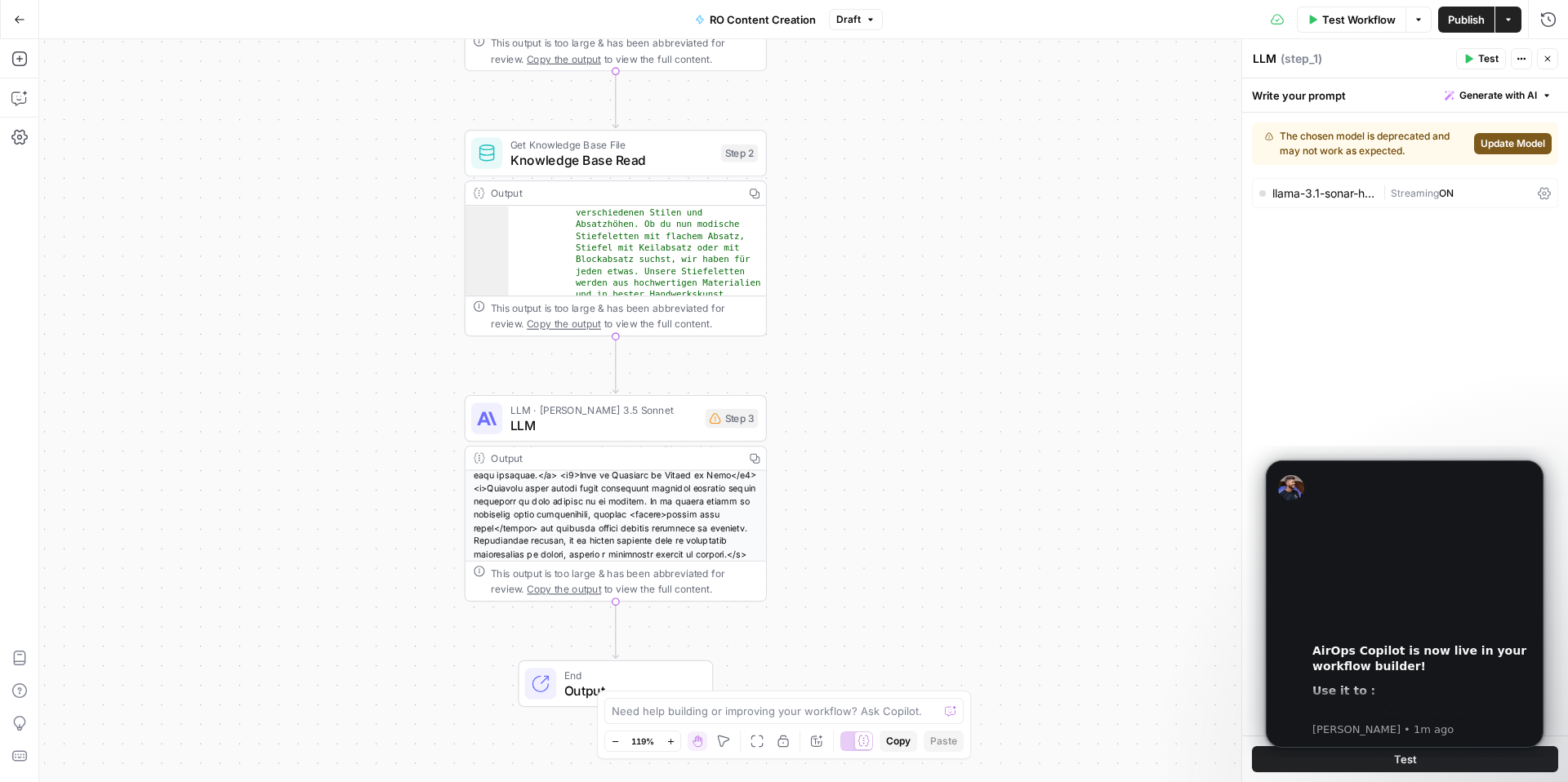
scroll to position [0, 0]
click at [635, 499] on div at bounding box center [615, 576] width 300 height 210
click at [21, 30] on button "Go Back" at bounding box center [20, 20] width 30 height 30
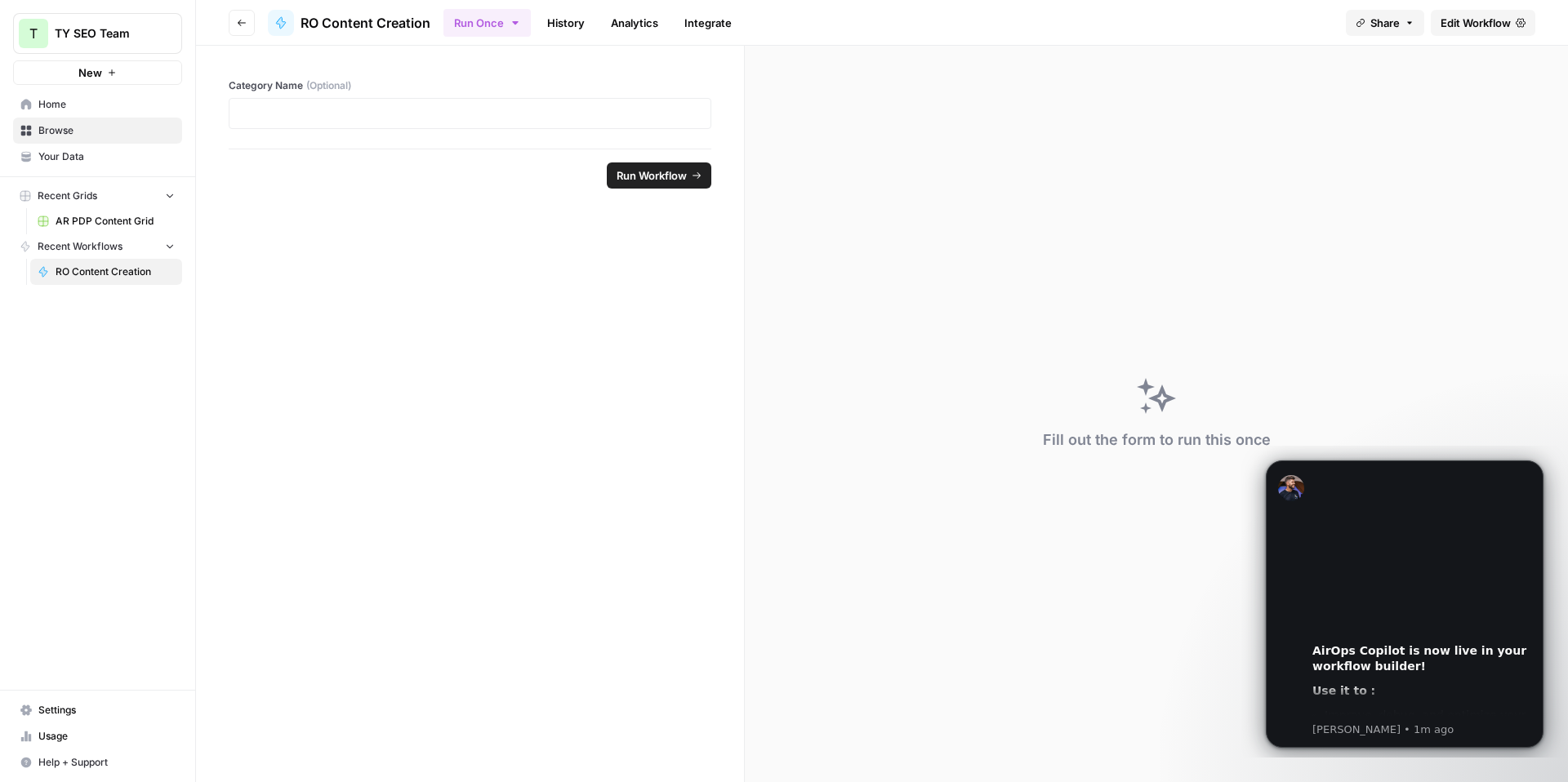
click at [103, 221] on span "AR PDP Content Grid" at bounding box center [115, 221] width 119 height 15
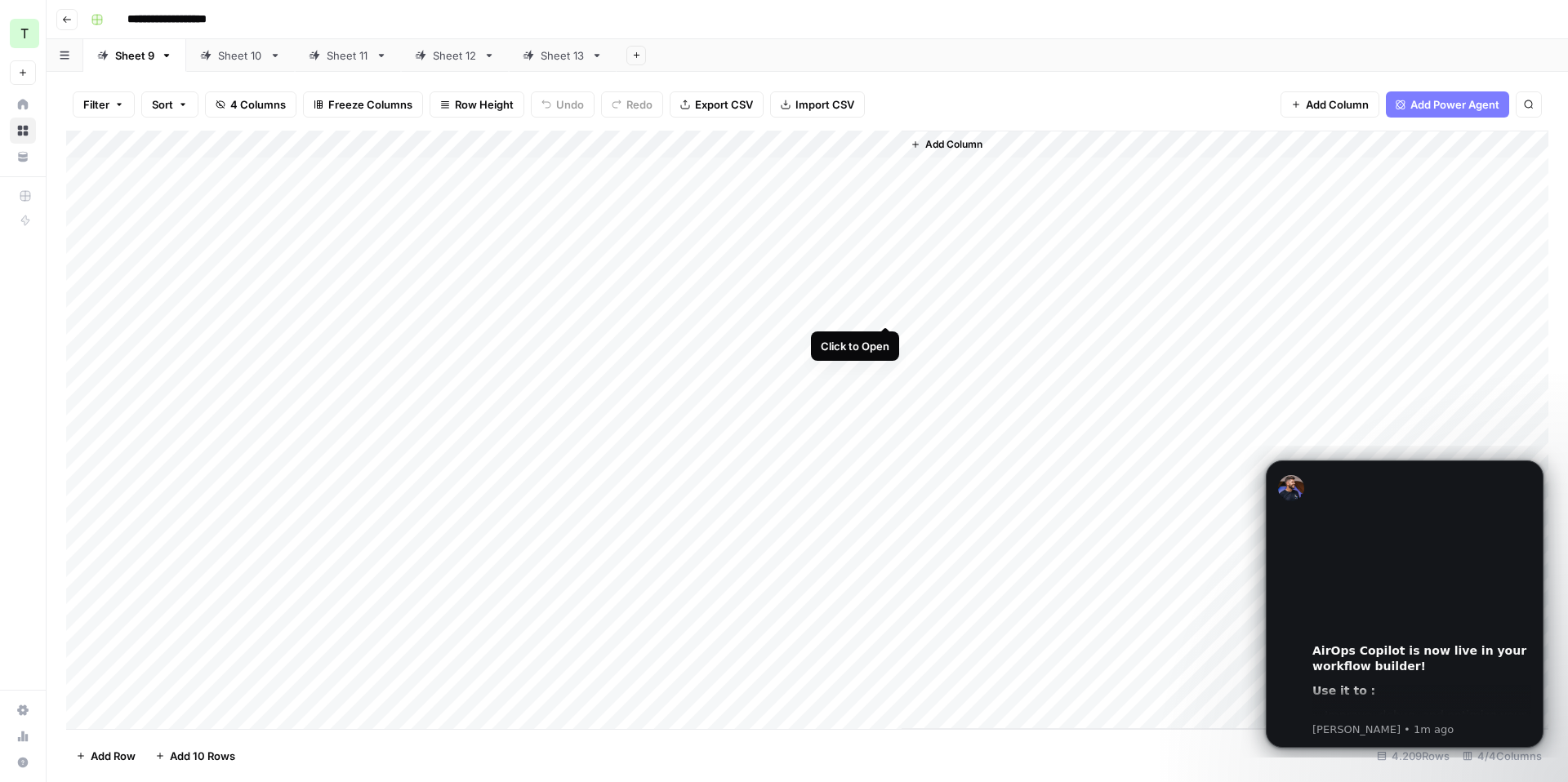
click at [884, 304] on div "Add Column" at bounding box center [807, 430] width 1482 height 598
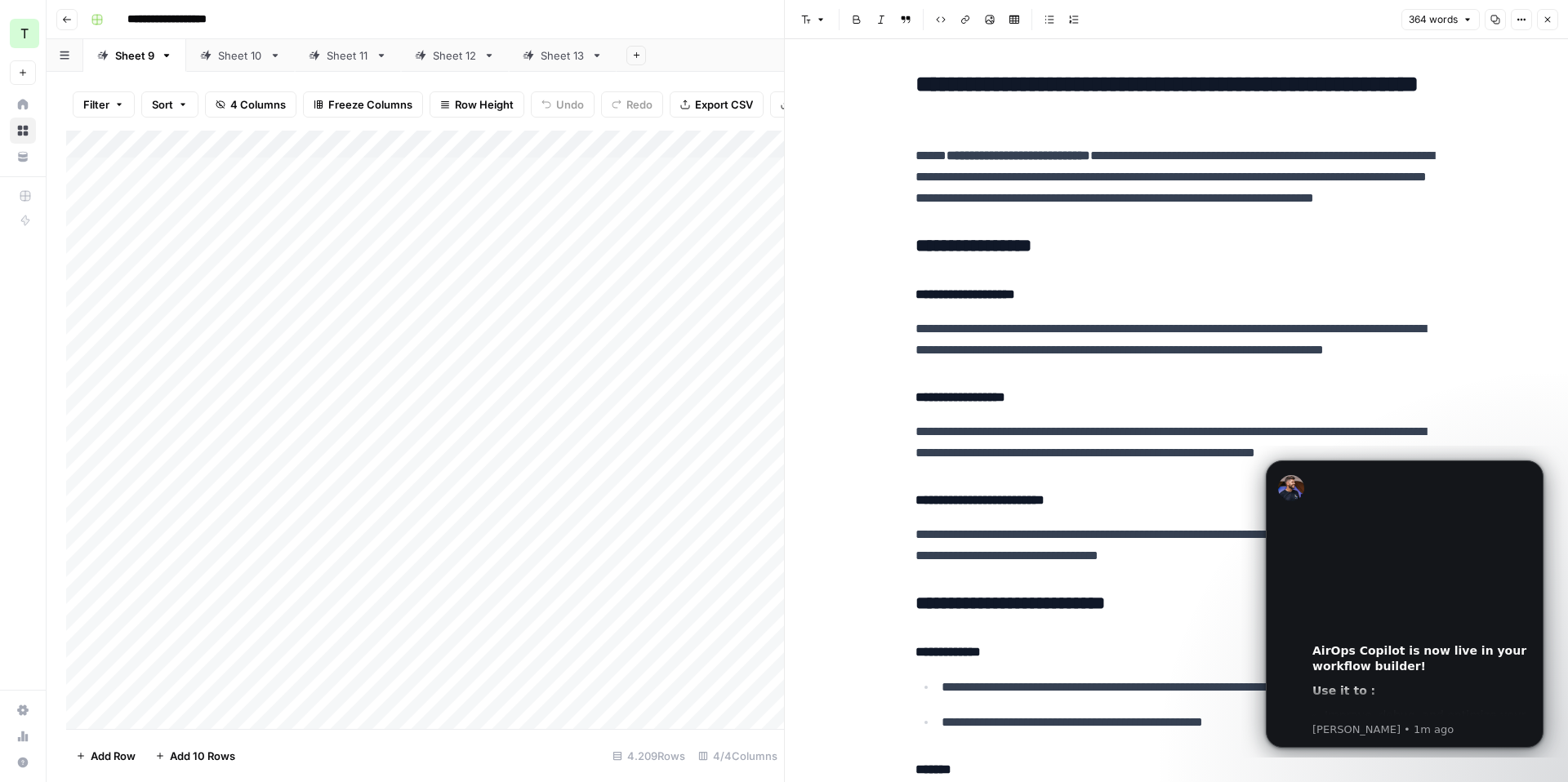
click at [709, 57] on div "Add Sheet" at bounding box center [1092, 55] width 952 height 33
click at [692, 54] on div "Add Sheet" at bounding box center [1092, 55] width 952 height 33
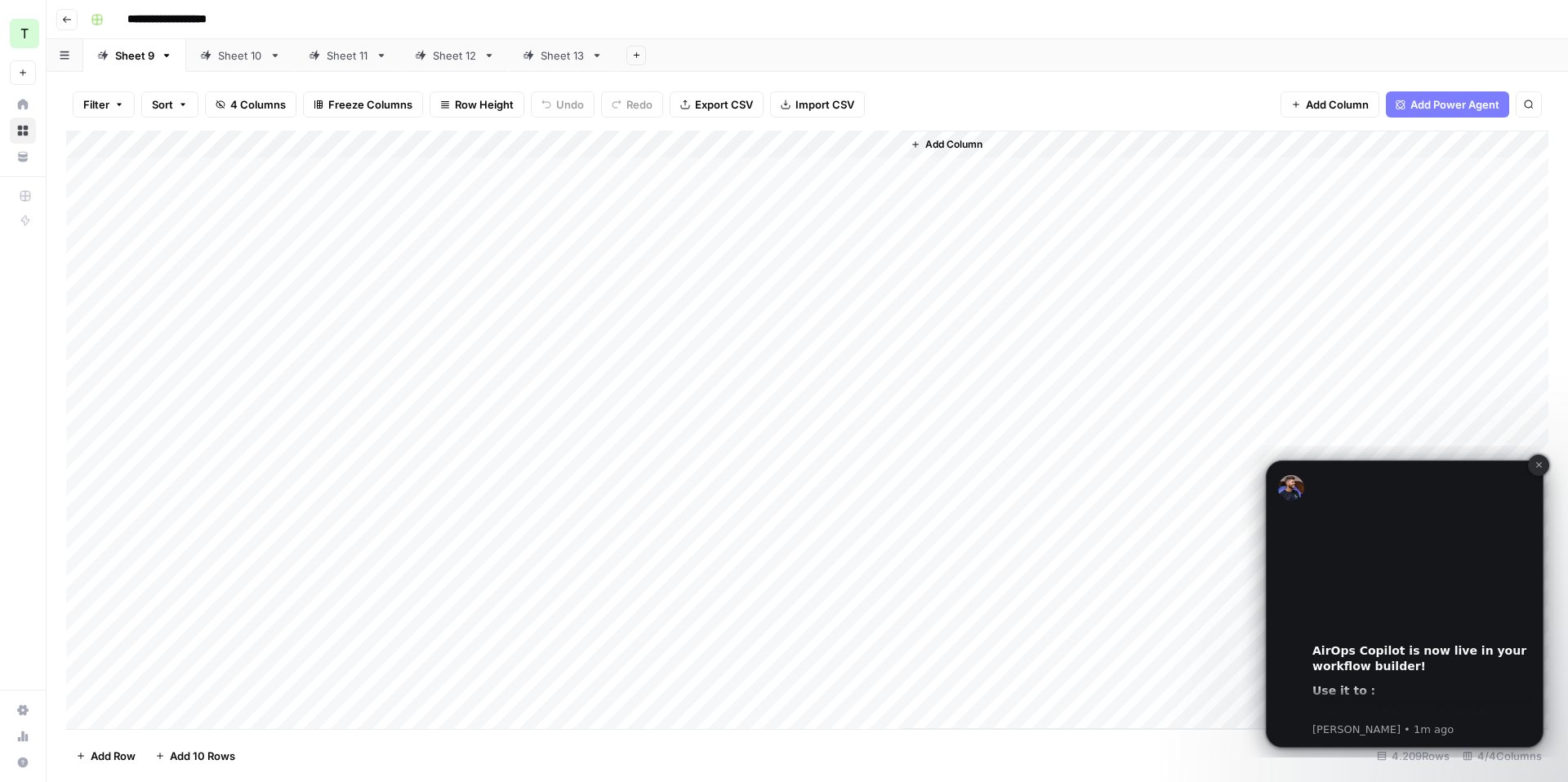
click at [1535, 467] on icon "Dismiss notification" at bounding box center [1538, 464] width 9 height 9
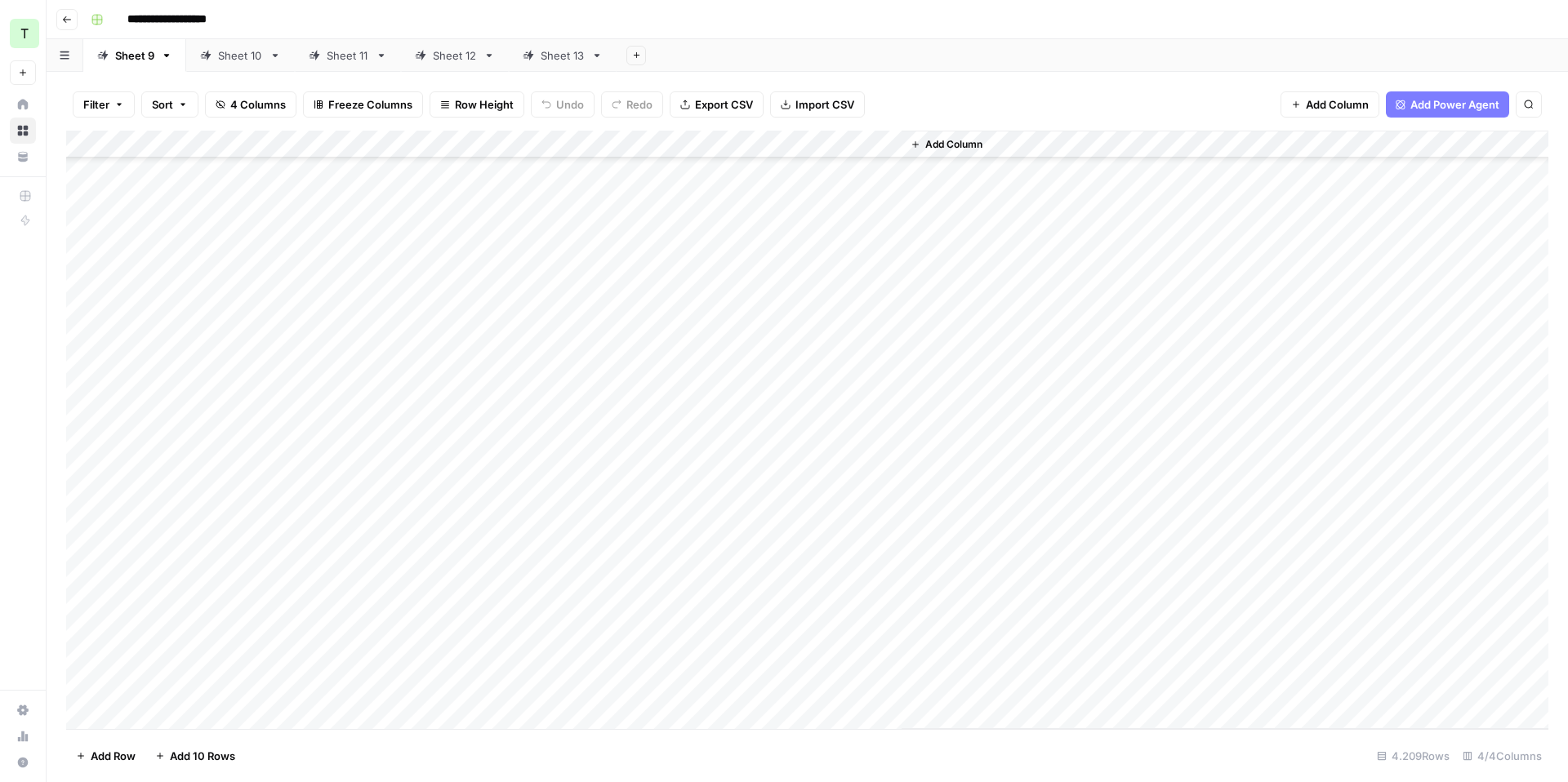
scroll to position [1513, 0]
click at [885, 212] on div "Add Column" at bounding box center [807, 430] width 1482 height 598
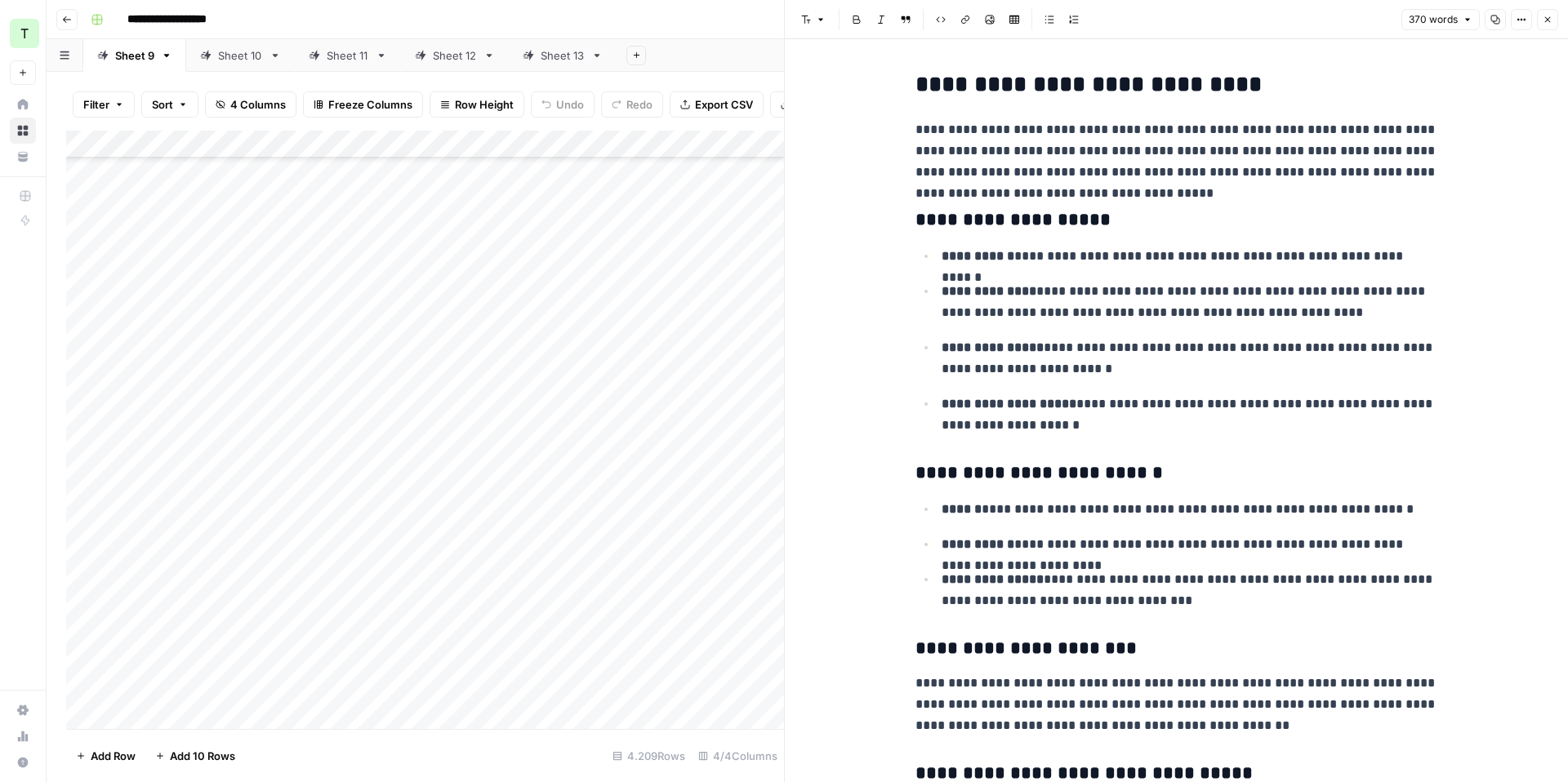
click at [731, 35] on header "**********" at bounding box center [807, 20] width 1522 height 39
click at [1553, 25] on button "Close" at bounding box center [1548, 20] width 22 height 22
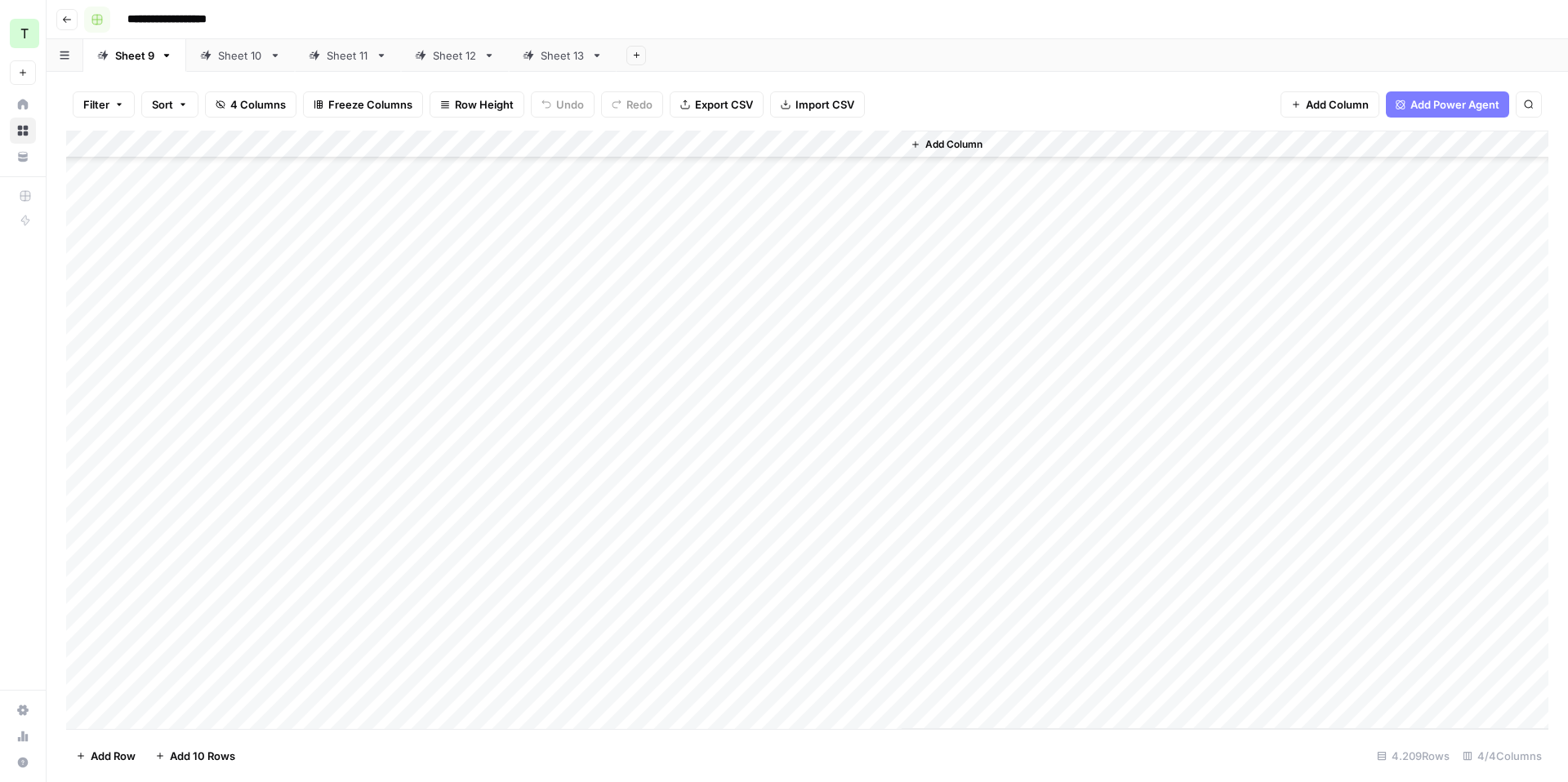
click at [87, 22] on button "button" at bounding box center [97, 20] width 26 height 26
click at [72, 21] on button "Go back" at bounding box center [67, 20] width 22 height 22
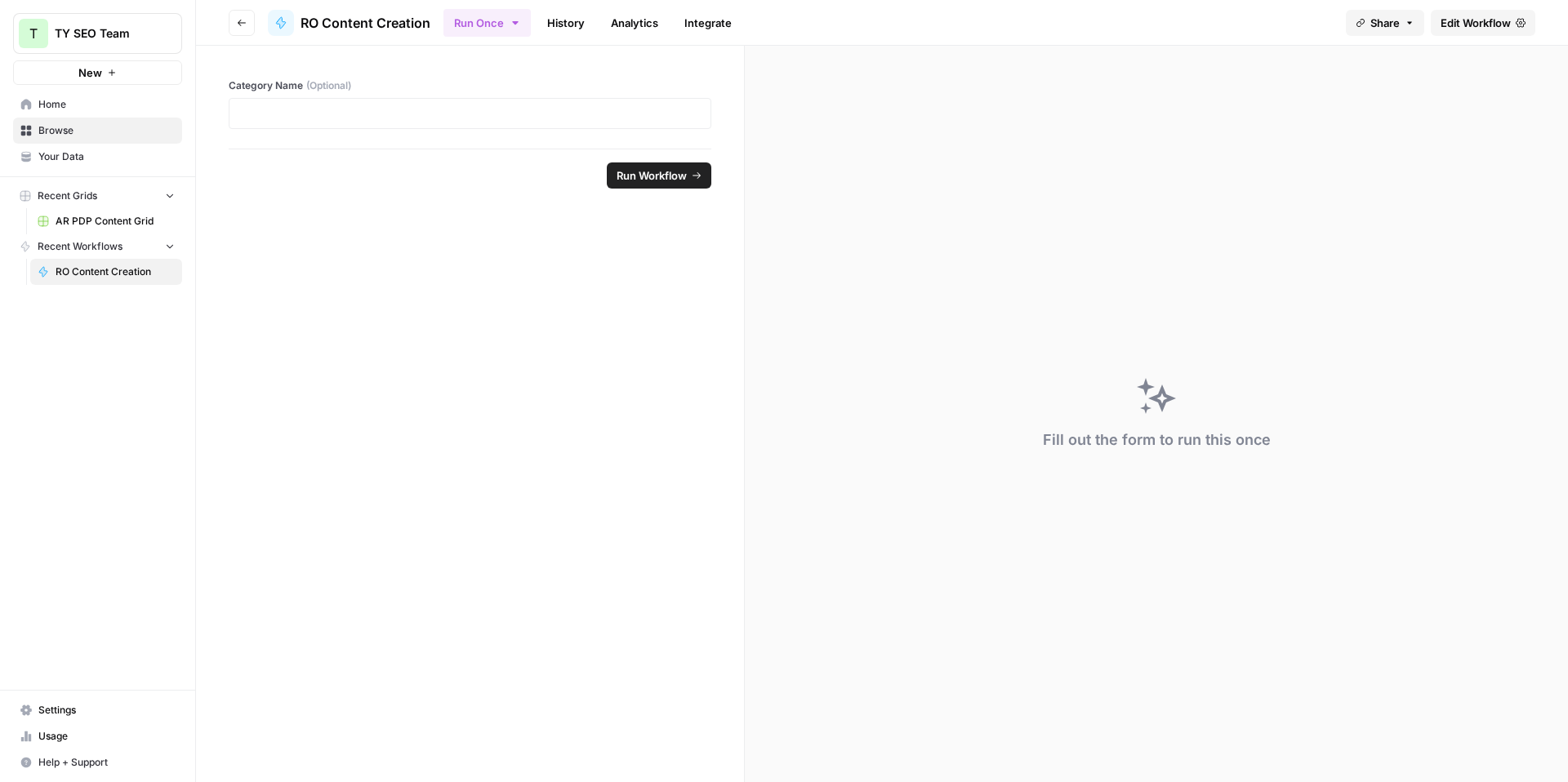
click at [75, 224] on span "AR PDP Content Grid" at bounding box center [115, 221] width 119 height 15
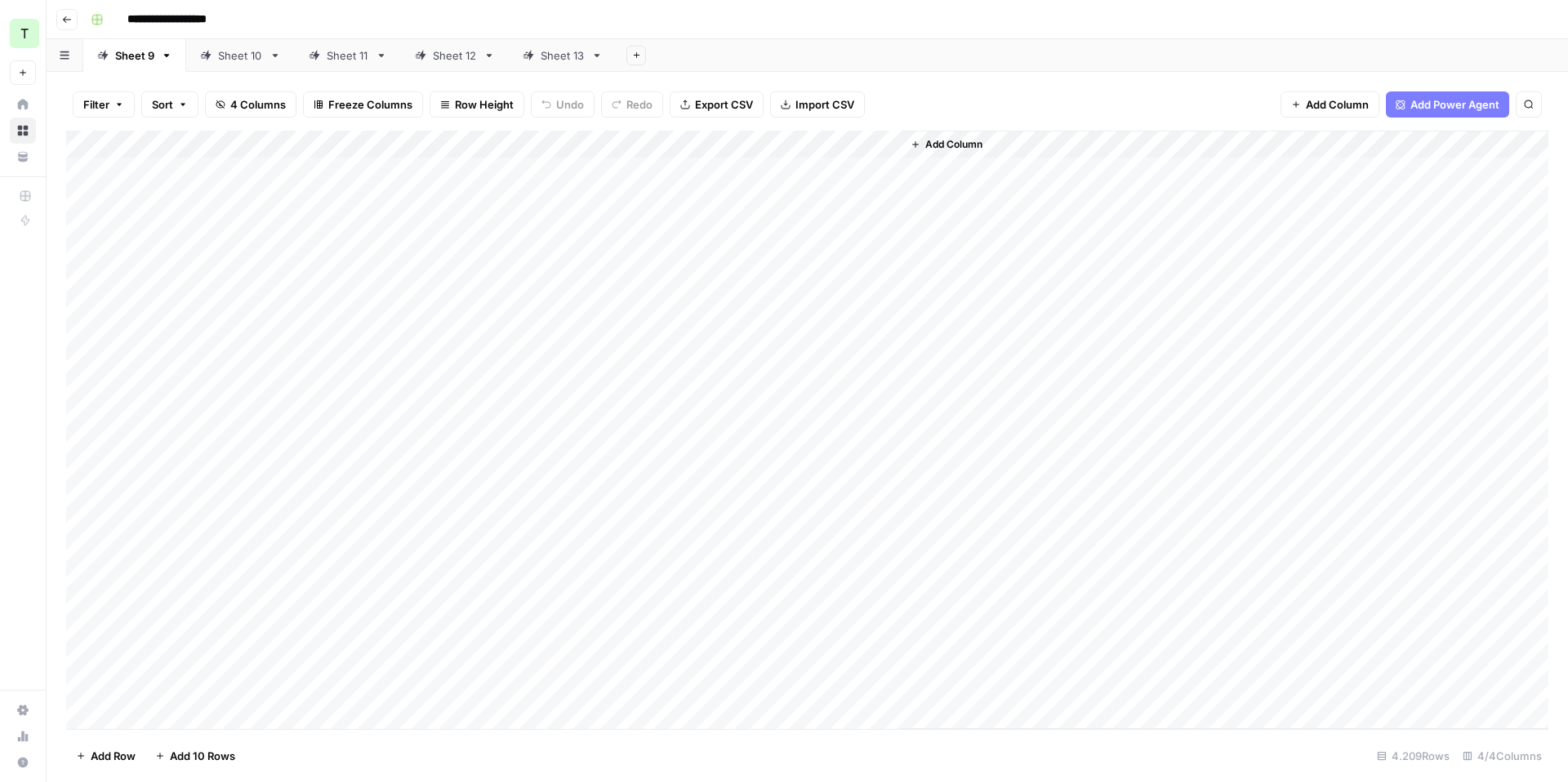
click at [70, 22] on icon "button" at bounding box center [67, 20] width 10 height 10
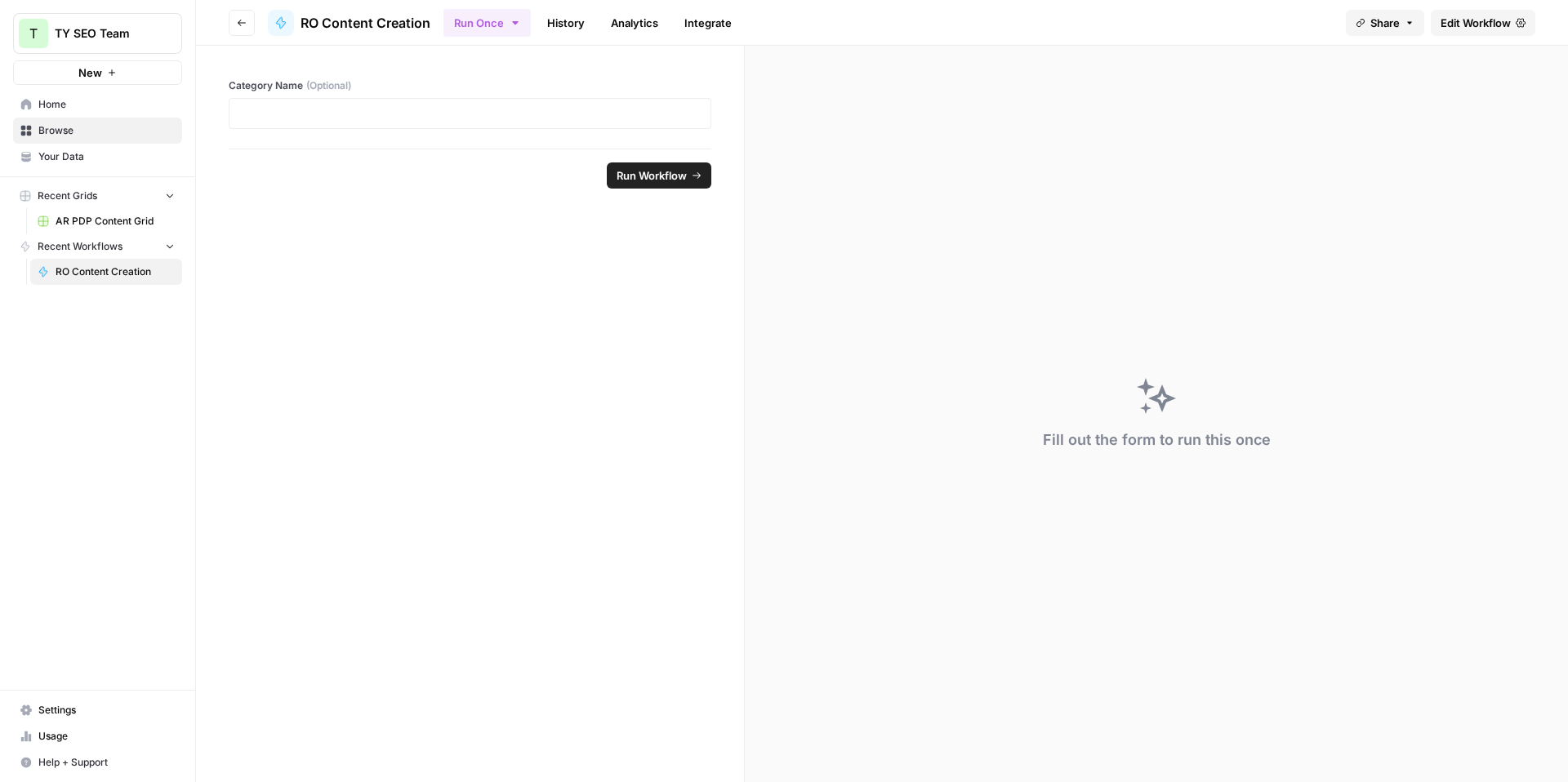
click at [68, 270] on span "RO Content Creation" at bounding box center [115, 272] width 119 height 15
click at [59, 105] on span "Home" at bounding box center [107, 104] width 136 height 15
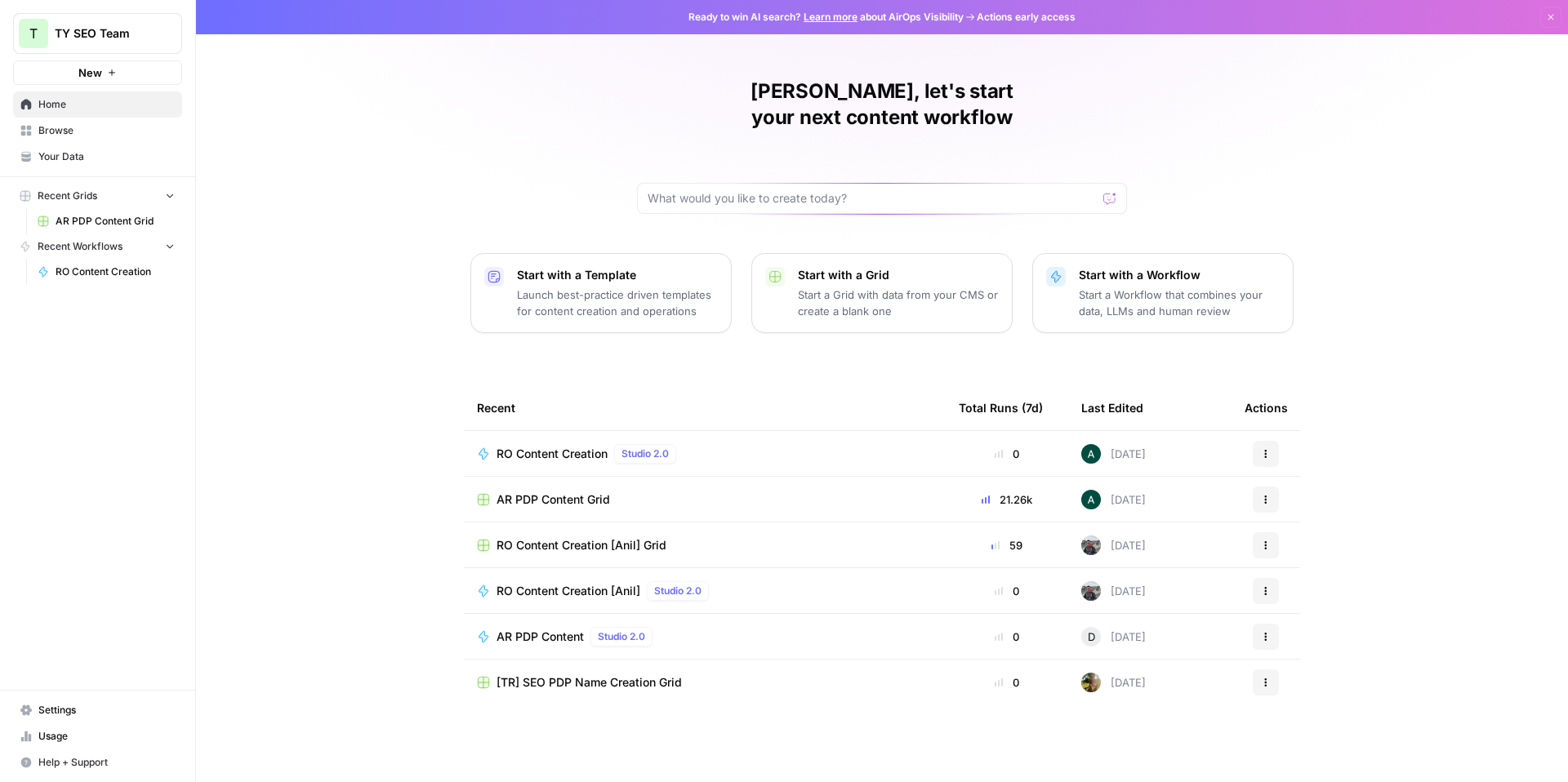
click at [513, 674] on span "[TR] SEO PDP Name Creation Grid" at bounding box center [589, 682] width 186 height 17
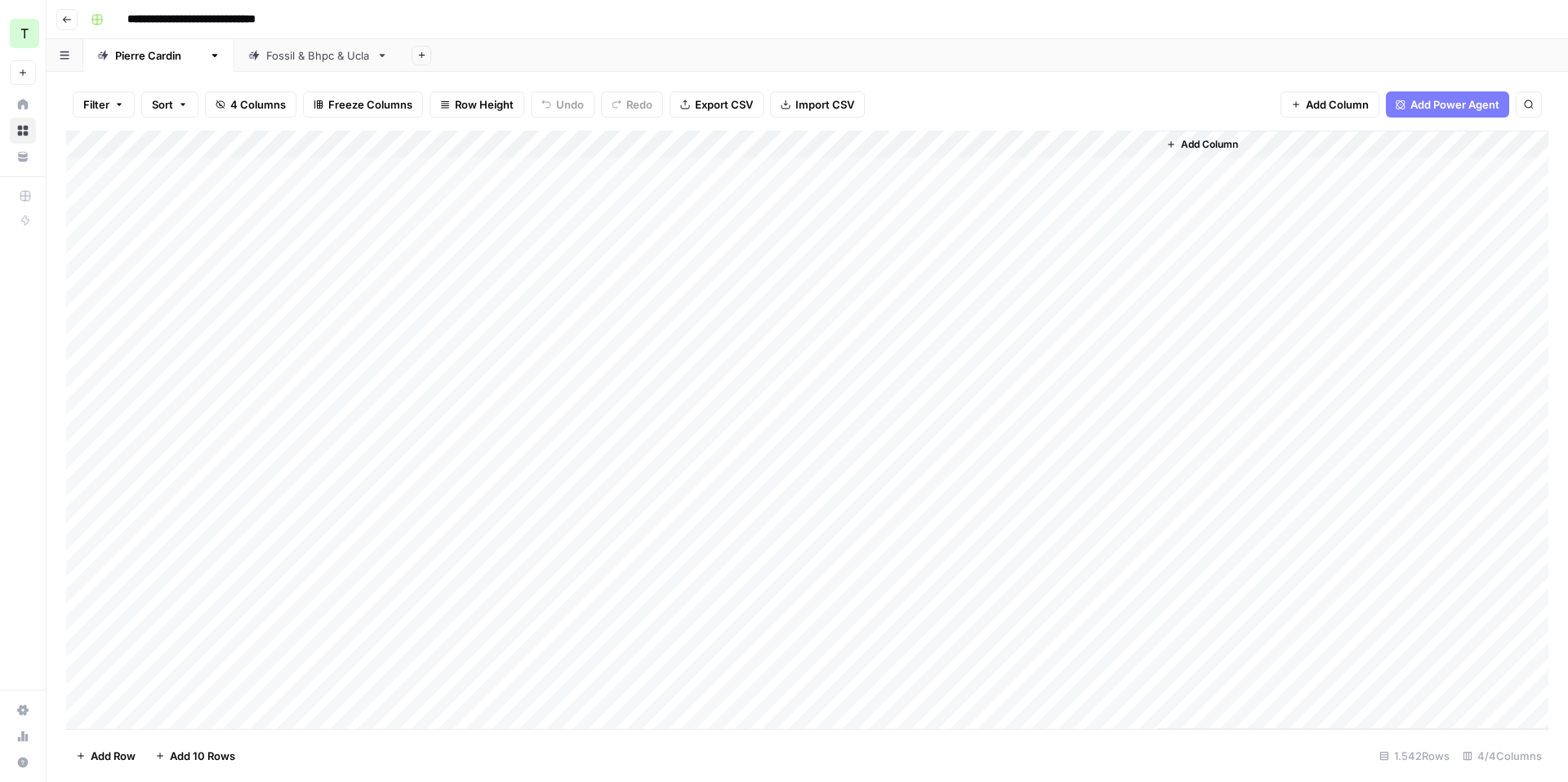
click at [1058, 229] on div "Add Column" at bounding box center [807, 430] width 1482 height 598
click at [1076, 256] on div "Add Column" at bounding box center [807, 430] width 1482 height 598
click at [1056, 196] on div "Add Column" at bounding box center [807, 430] width 1482 height 598
click at [938, 261] on div "Add Column" at bounding box center [807, 430] width 1482 height 598
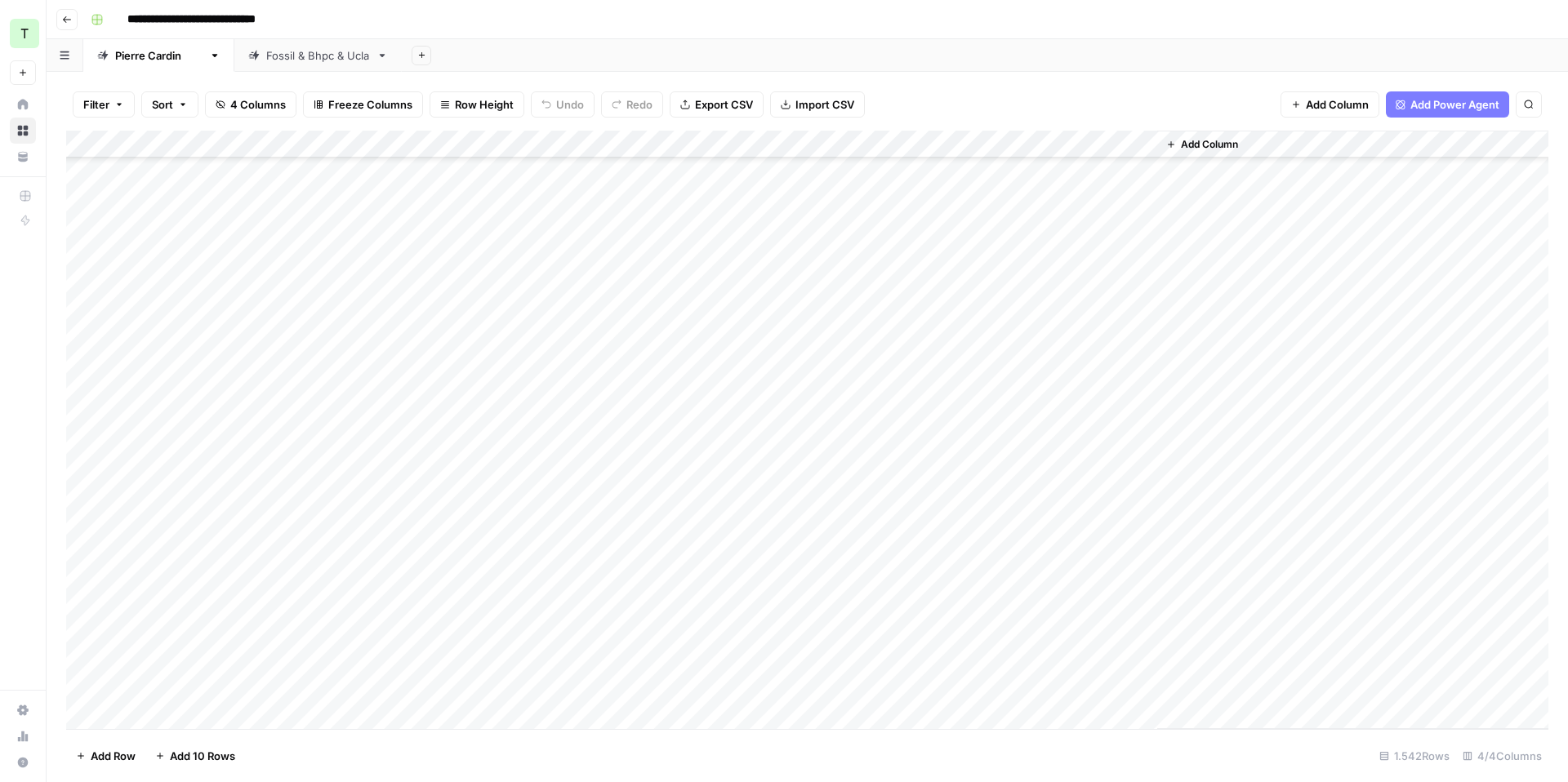
click at [59, 17] on button "Go back" at bounding box center [67, 20] width 22 height 22
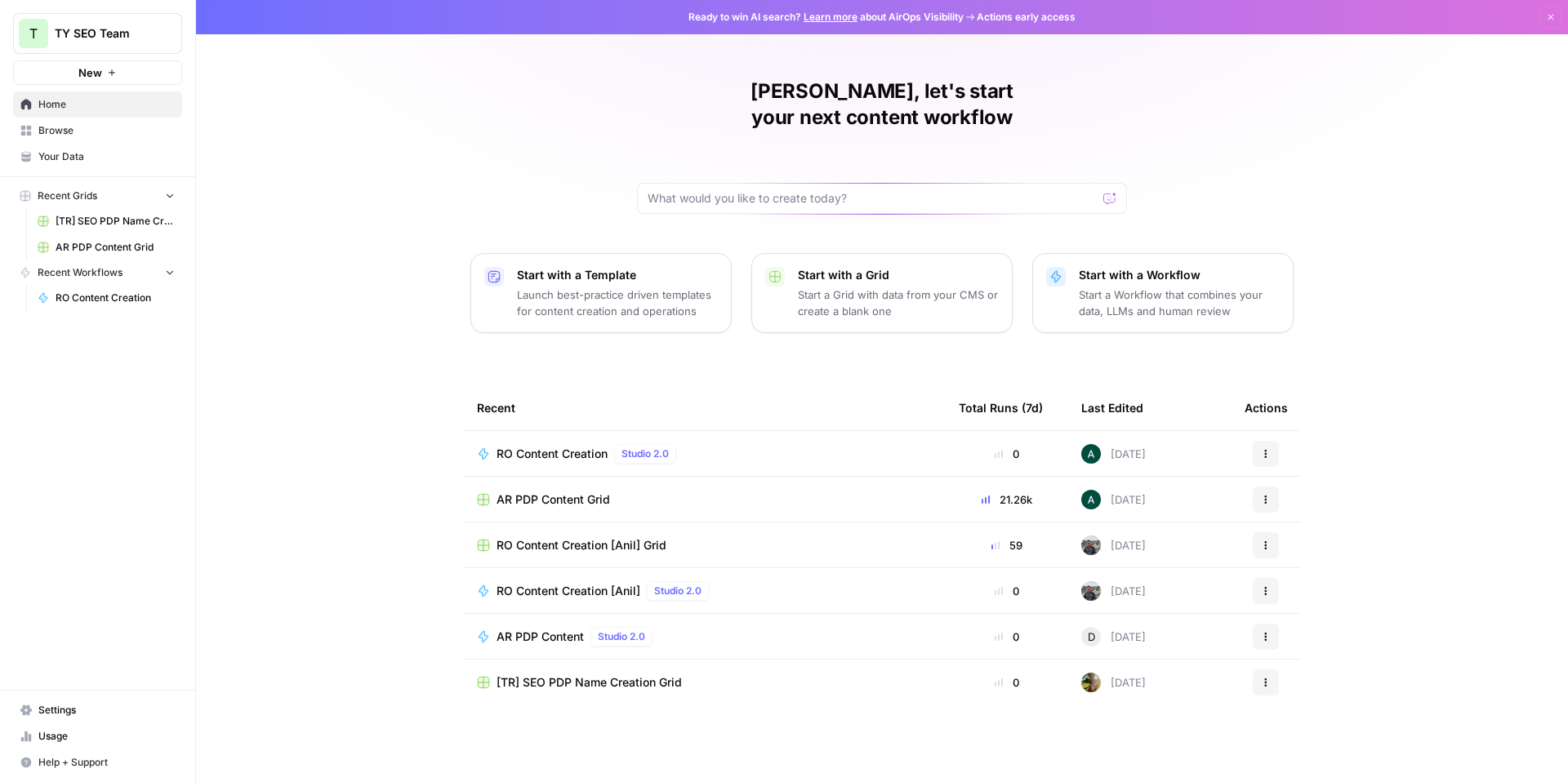
click at [597, 537] on span "RO Content Creation [Anil] Grid" at bounding box center [582, 545] width 170 height 17
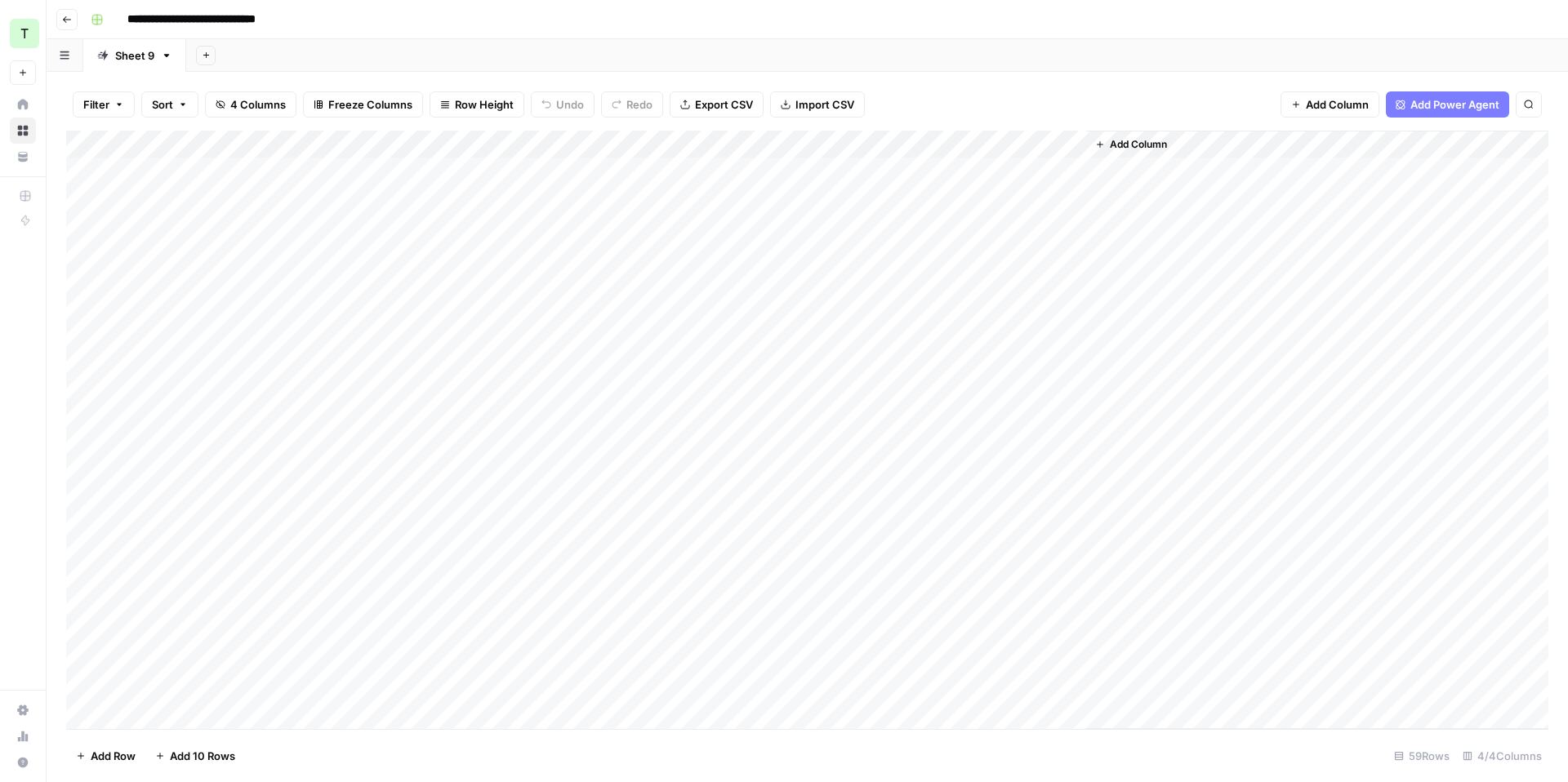
click at [1028, 343] on div "Add Column" at bounding box center [807, 430] width 1482 height 598
click at [70, 23] on icon "button" at bounding box center [67, 20] width 10 height 10
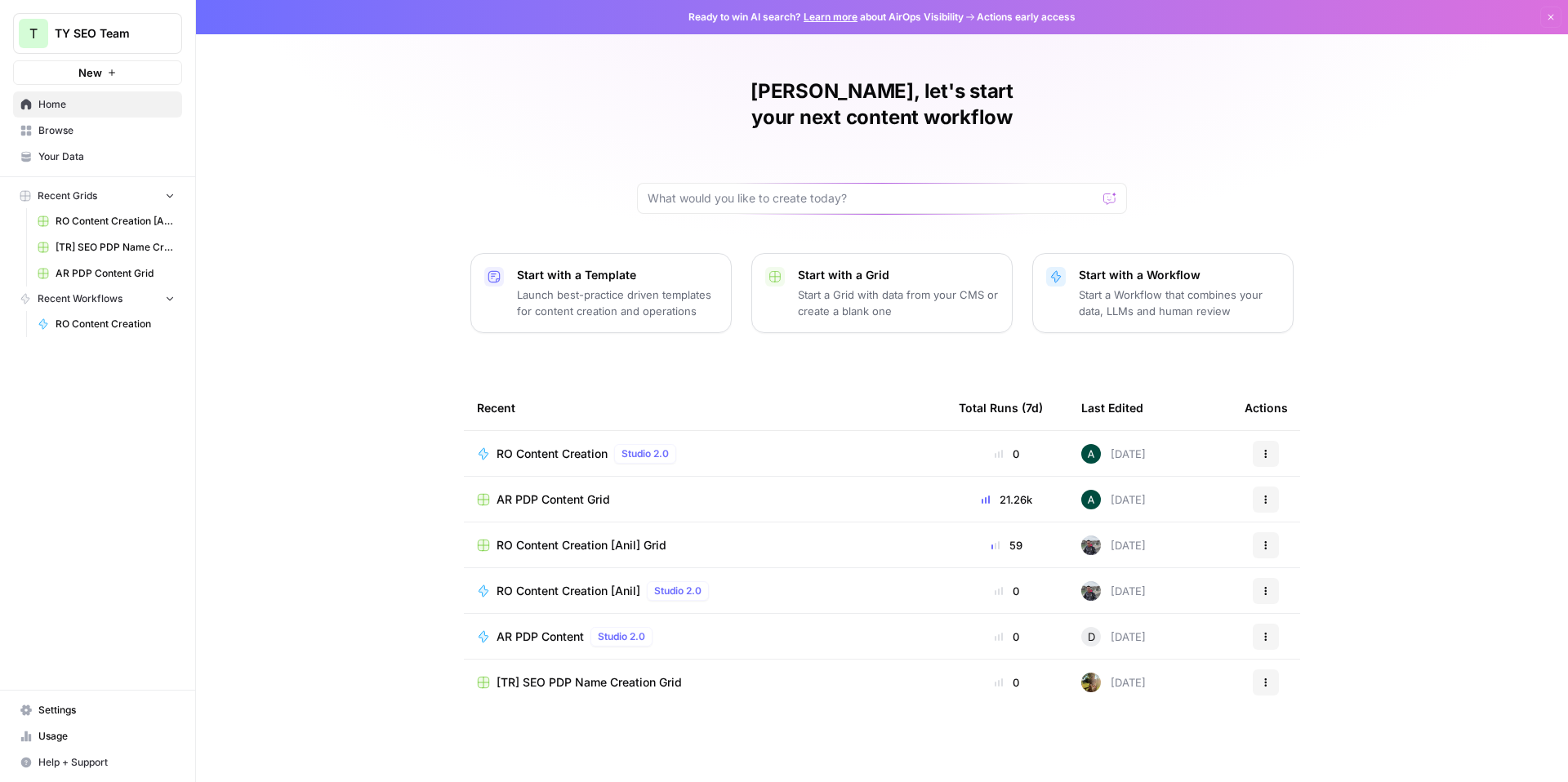
click at [334, 198] on div "[PERSON_NAME], let's start your next content workflow Start with a Template Lau…" at bounding box center [883, 391] width 1372 height 782
